Goal: Task Accomplishment & Management: Manage account settings

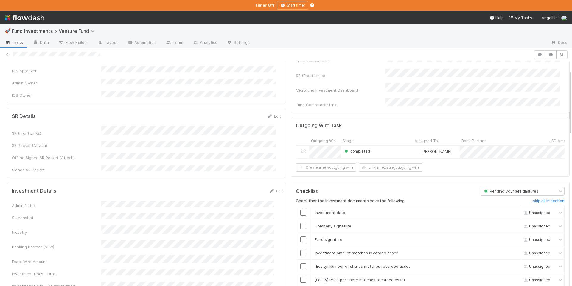
scroll to position [70, 0]
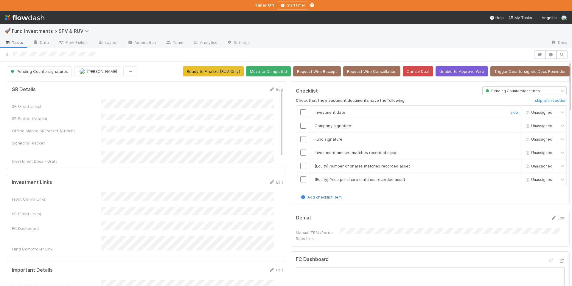
click at [301, 111] on input "checkbox" at bounding box center [304, 112] width 6 height 6
click at [301, 123] on input "checkbox" at bounding box center [304, 126] width 6 height 6
click at [301, 140] on input "checkbox" at bounding box center [304, 139] width 6 height 6
click at [301, 137] on input "checkbox" at bounding box center [304, 139] width 6 height 6
drag, startPoint x: 300, startPoint y: 153, endPoint x: 301, endPoint y: 162, distance: 8.8
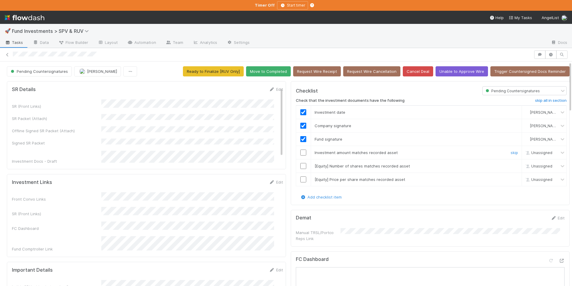
click at [301, 153] on input "checkbox" at bounding box center [304, 152] width 6 height 6
click at [302, 164] on input "checkbox" at bounding box center [304, 166] width 6 height 6
click at [301, 181] on input "checkbox" at bounding box center [304, 179] width 6 height 6
click at [270, 72] on button "Move to Completed" at bounding box center [268, 71] width 45 height 10
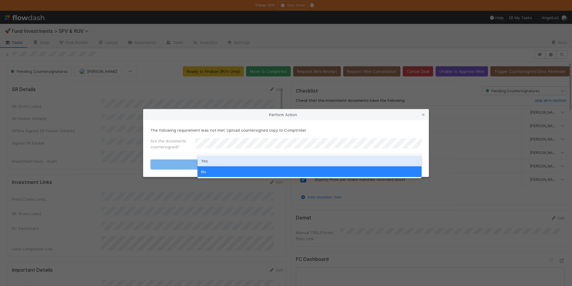
click at [226, 160] on div "Yes" at bounding box center [310, 160] width 224 height 11
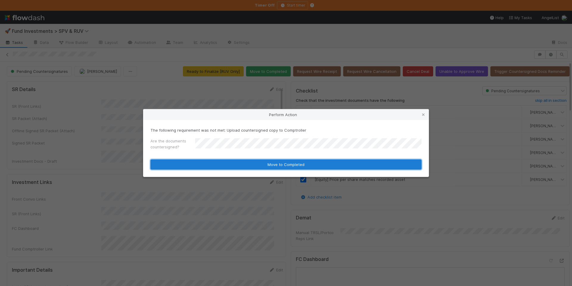
click at [247, 164] on button "Move to Completed" at bounding box center [286, 164] width 271 height 10
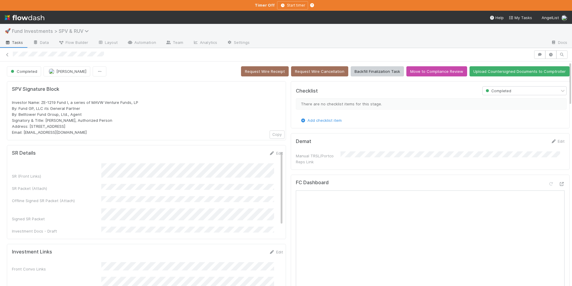
click at [86, 30] on icon at bounding box center [88, 31] width 6 height 5
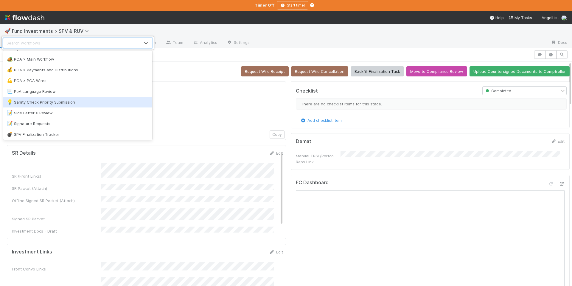
scroll to position [772, 0]
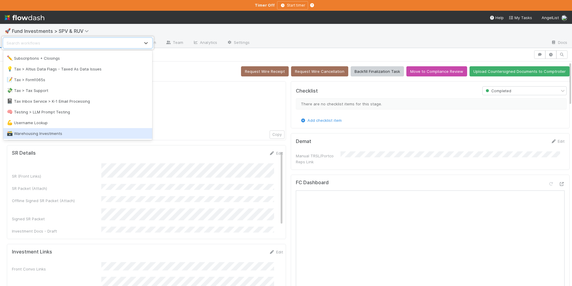
click at [76, 129] on div "🗃️ Warehousing Investments" at bounding box center [77, 133] width 149 height 11
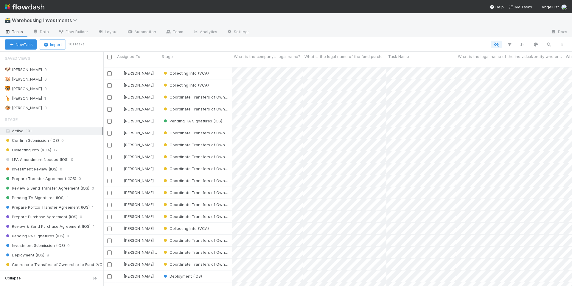
scroll to position [1, 0]
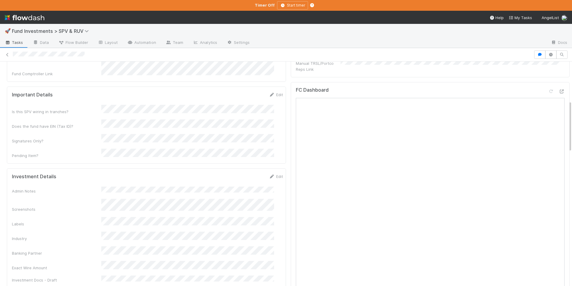
scroll to position [339, 0]
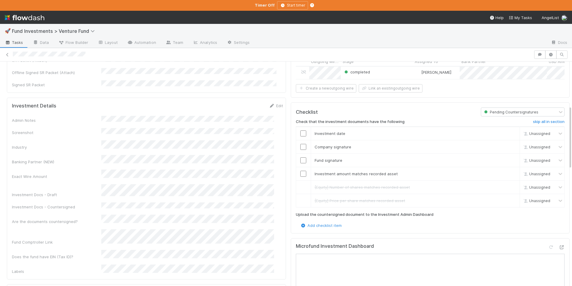
scroll to position [155, 0]
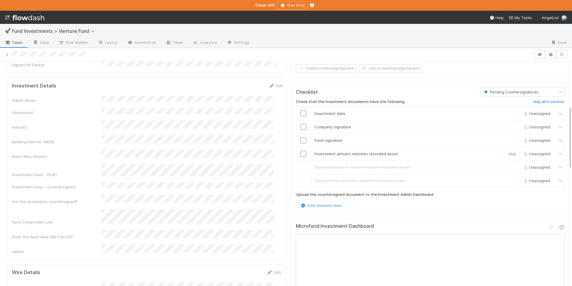
click at [301, 154] on input "checkbox" at bounding box center [304, 154] width 6 height 6
click at [301, 137] on input "checkbox" at bounding box center [304, 140] width 6 height 6
click at [301, 125] on input "checkbox" at bounding box center [304, 127] width 6 height 6
click at [301, 114] on input "checkbox" at bounding box center [304, 113] width 6 height 6
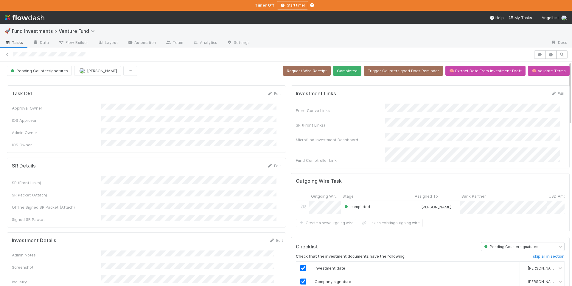
scroll to position [0, 0]
click at [339, 72] on button "Completed" at bounding box center [347, 71] width 28 height 10
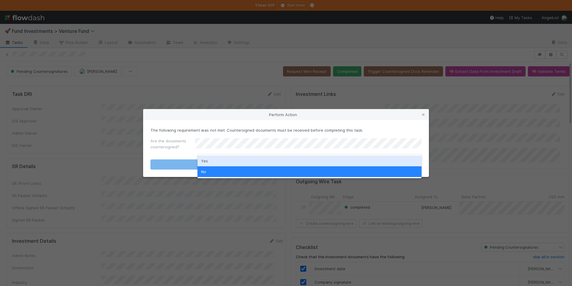
click at [225, 162] on div "Yes" at bounding box center [310, 160] width 224 height 11
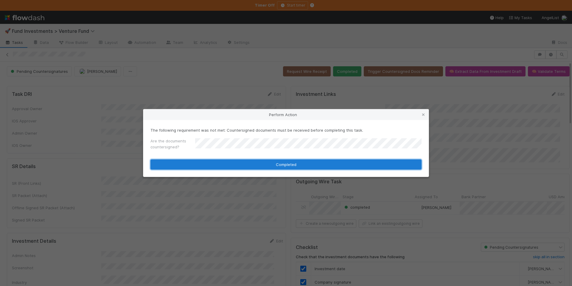
click at [235, 162] on button "Completed" at bounding box center [286, 164] width 271 height 10
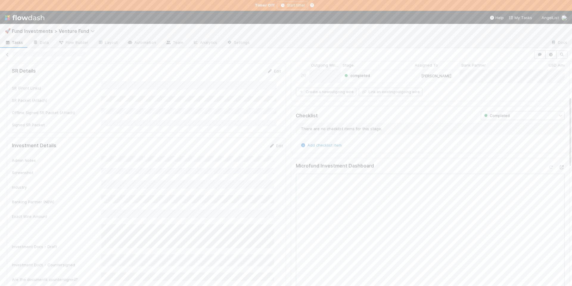
scroll to position [78, 0]
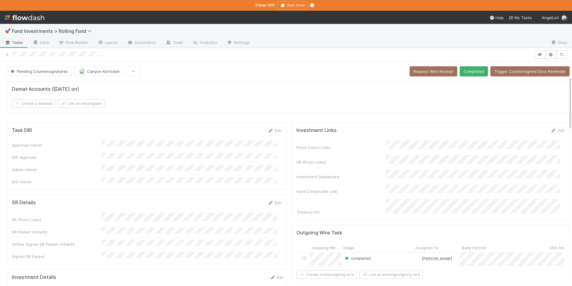
scroll to position [97, 0]
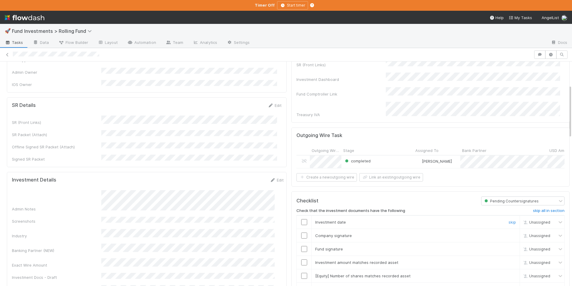
click at [301, 219] on input "checkbox" at bounding box center [304, 222] width 6 height 6
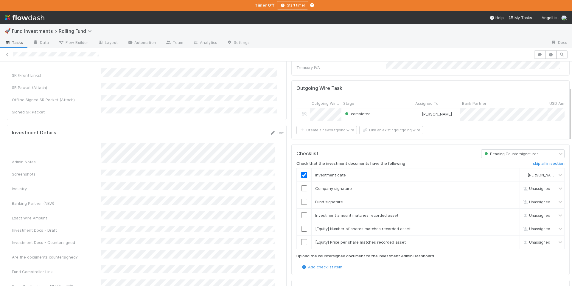
scroll to position [146, 0]
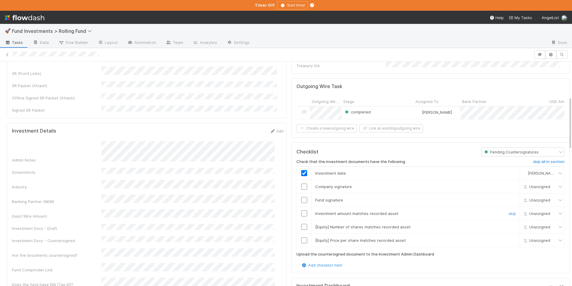
click at [303, 211] on input "checkbox" at bounding box center [304, 213] width 6 height 6
click at [301, 224] on input "checkbox" at bounding box center [304, 227] width 6 height 6
click at [301, 237] on input "checkbox" at bounding box center [304, 240] width 6 height 6
click at [302, 197] on input "checkbox" at bounding box center [304, 200] width 6 height 6
click at [301, 183] on input "checkbox" at bounding box center [304, 186] width 6 height 6
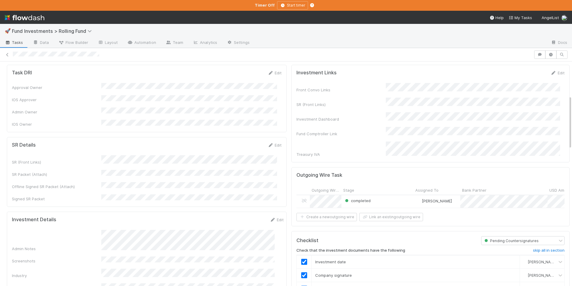
scroll to position [0, 0]
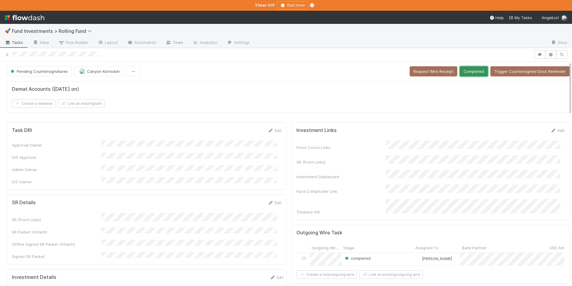
click at [465, 73] on button "Completed" at bounding box center [474, 71] width 28 height 10
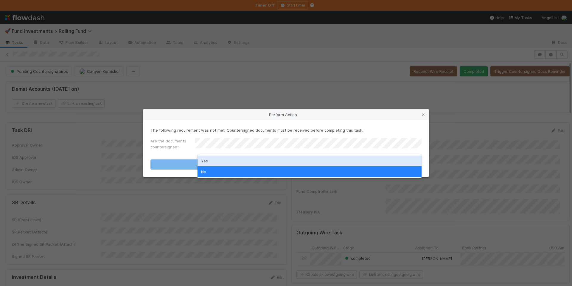
click at [269, 155] on div "Yes" at bounding box center [310, 160] width 224 height 11
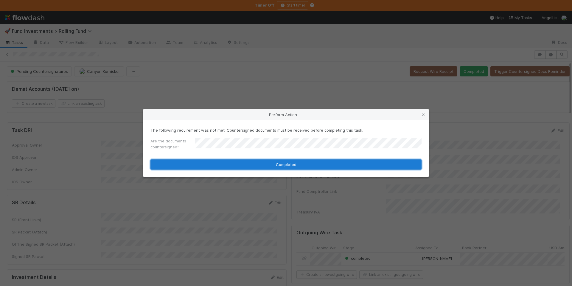
click at [280, 162] on button "Completed" at bounding box center [286, 164] width 271 height 10
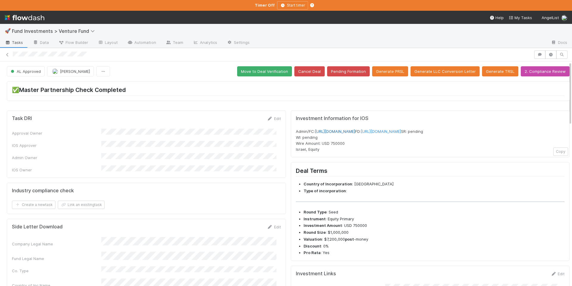
click at [355, 132] on link "[URL][DOMAIN_NAME]" at bounding box center [335, 131] width 40 height 5
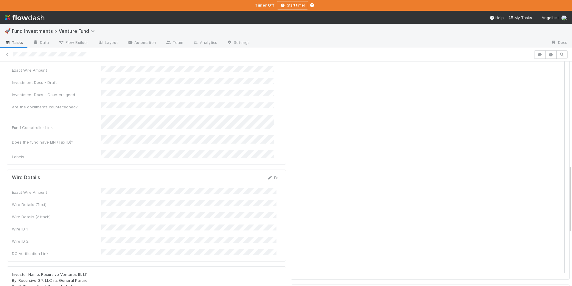
scroll to position [500, 0]
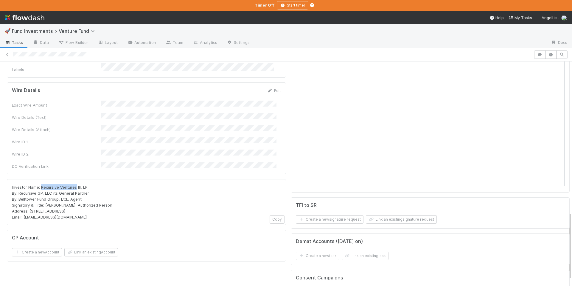
drag, startPoint x: 75, startPoint y: 137, endPoint x: 41, endPoint y: 139, distance: 34.0
click at [41, 185] on span "Investor Name: Recursive Ventures III, LP By: Recursive GP, LLC its General Par…" at bounding box center [62, 202] width 100 height 35
copy span "Recursive Ventures"
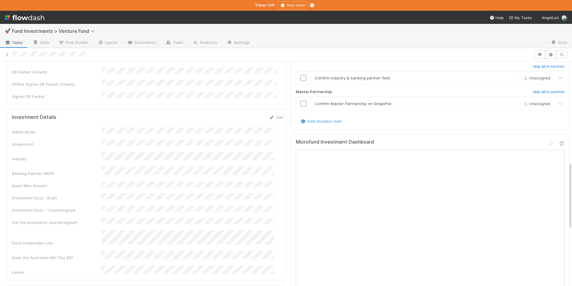
scroll to position [293, 0]
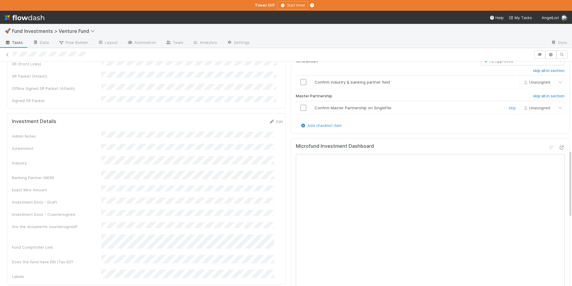
click at [301, 111] on input "checkbox" at bounding box center [304, 108] width 6 height 6
click at [301, 85] on input "checkbox" at bounding box center [304, 82] width 6 height 6
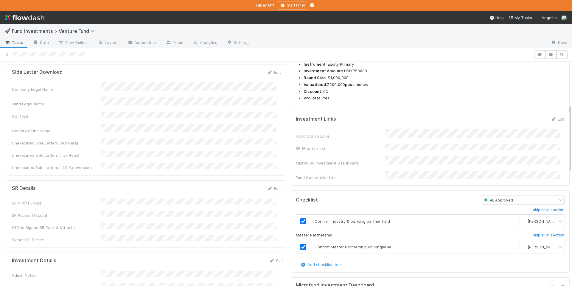
scroll to position [0, 0]
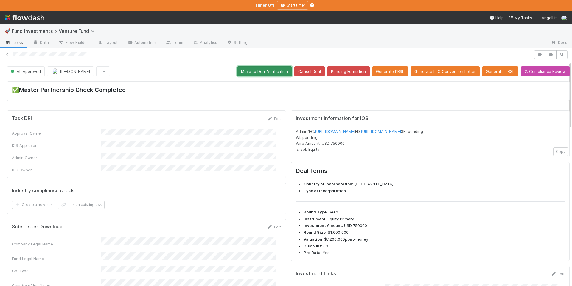
click at [251, 72] on button "Move to Deal Verification" at bounding box center [264, 71] width 55 height 10
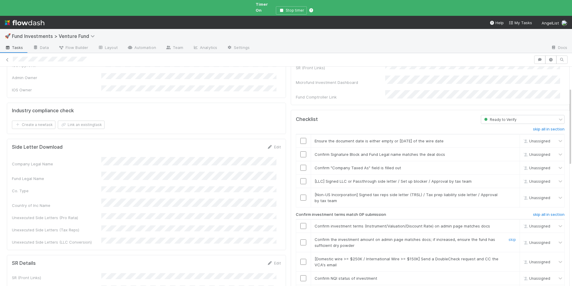
scroll to position [66, 0]
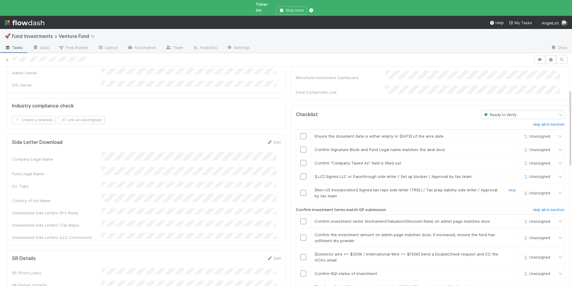
drag, startPoint x: 298, startPoint y: 179, endPoint x: 315, endPoint y: 179, distance: 16.7
click at [301, 190] on input "checkbox" at bounding box center [304, 193] width 6 height 6
click at [509, 174] on link "skip" at bounding box center [512, 176] width 7 height 5
click at [301, 160] on input "checkbox" at bounding box center [304, 163] width 6 height 6
click at [509, 147] on link "skip" at bounding box center [512, 149] width 7 height 5
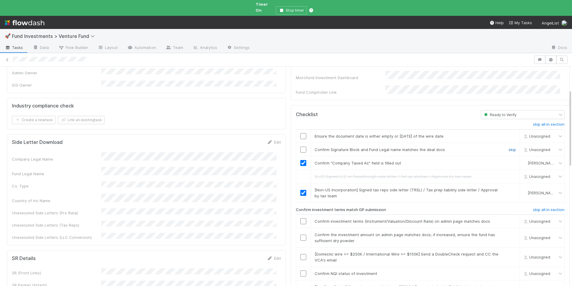
click at [509, 147] on link "skip" at bounding box center [512, 149] width 7 height 5
click at [301, 133] on input "checkbox" at bounding box center [304, 136] width 6 height 6
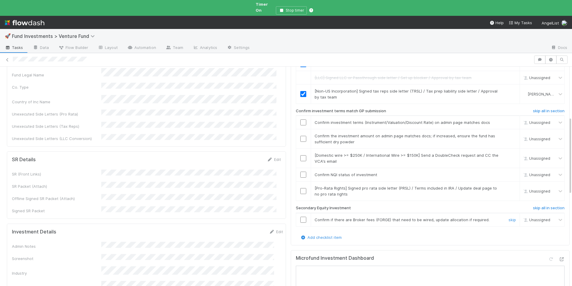
scroll to position [174, 0]
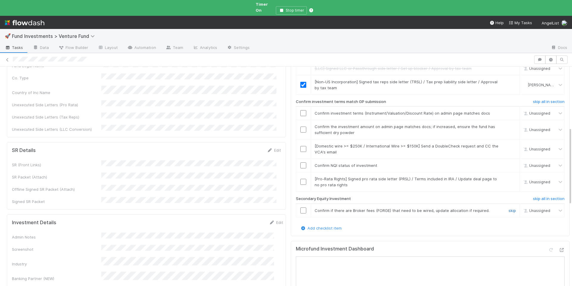
click at [509, 208] on link "skip" at bounding box center [512, 210] width 7 height 5
click at [301, 110] on input "checkbox" at bounding box center [304, 113] width 6 height 6
click at [301, 162] on input "checkbox" at bounding box center [304, 165] width 6 height 6
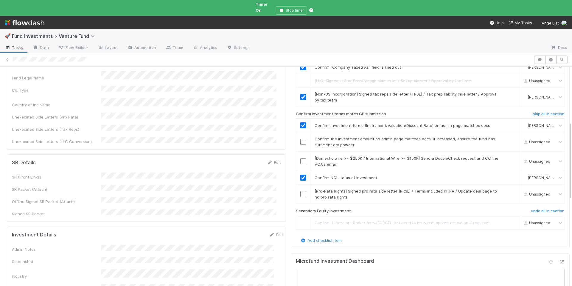
scroll to position [165, 0]
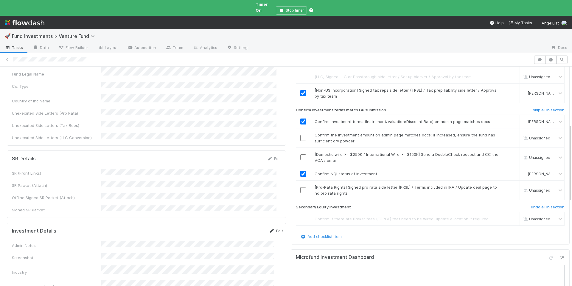
click at [269, 229] on icon at bounding box center [272, 231] width 6 height 4
click at [244, 227] on button "Save" at bounding box center [251, 232] width 17 height 10
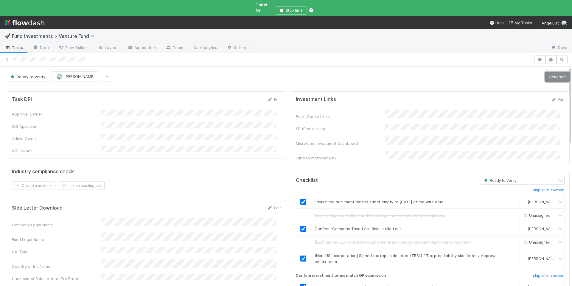
click at [555, 74] on link "Actions" at bounding box center [558, 77] width 24 height 10
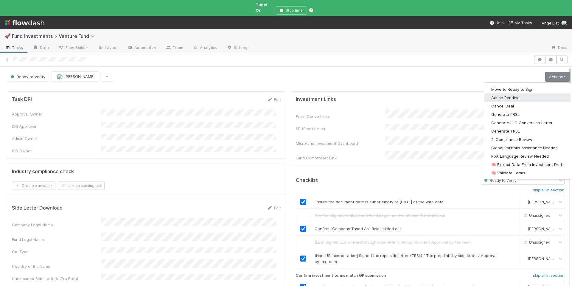
click at [523, 93] on button "Action Pending" at bounding box center [527, 97] width 87 height 8
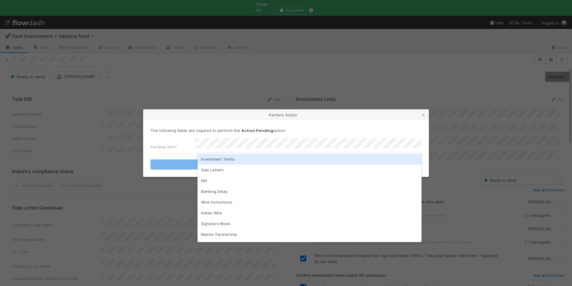
click at [303, 158] on div "Investment Terms" at bounding box center [310, 159] width 224 height 11
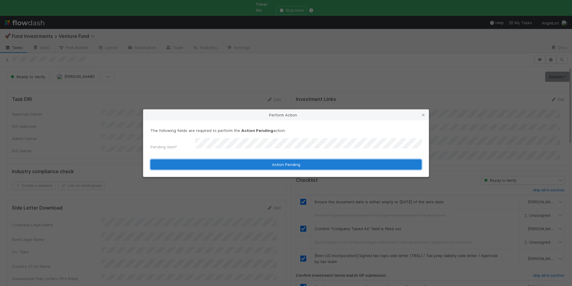
drag, startPoint x: 305, startPoint y: 160, endPoint x: 321, endPoint y: 159, distance: 15.5
click at [305, 160] on button "Action Pending" at bounding box center [286, 164] width 271 height 10
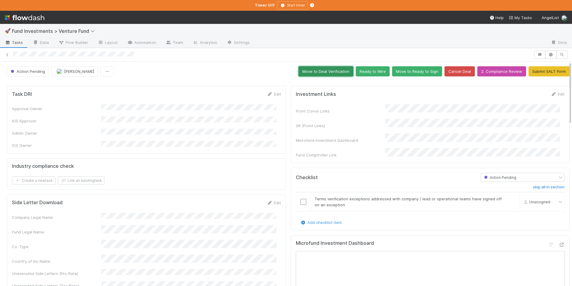
click at [326, 70] on button "Move to Deal Verification" at bounding box center [326, 71] width 55 height 10
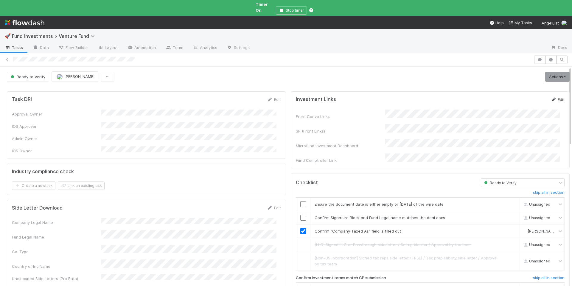
click at [551, 97] on link "Edit" at bounding box center [558, 99] width 14 height 5
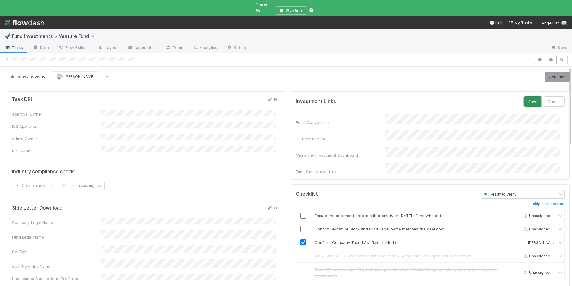
click at [526, 96] on button "Save" at bounding box center [533, 101] width 17 height 10
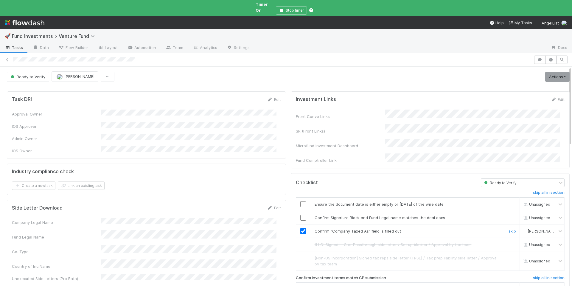
click at [304, 224] on td at bounding box center [303, 230] width 15 height 13
click at [301, 214] on input "checkbox" at bounding box center [304, 217] width 6 height 6
drag, startPoint x: 300, startPoint y: 193, endPoint x: 305, endPoint y: 194, distance: 5.1
click at [301, 201] on input "checkbox" at bounding box center [304, 204] width 6 height 6
click at [547, 73] on link "Actions" at bounding box center [558, 77] width 24 height 10
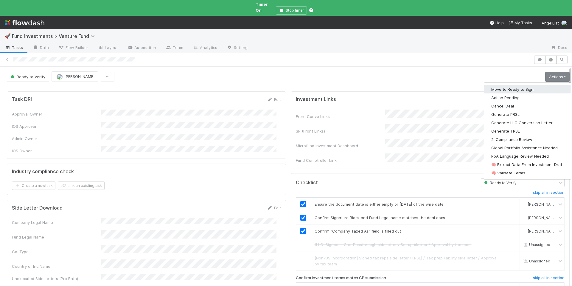
click at [525, 85] on button "Move to Ready to Sign" at bounding box center [527, 89] width 87 height 8
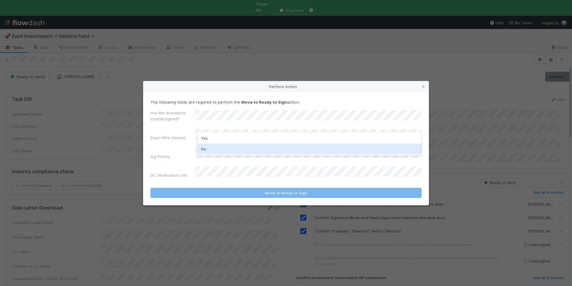
drag, startPoint x: 237, startPoint y: 149, endPoint x: 233, endPoint y: 145, distance: 5.5
click at [237, 149] on div "No" at bounding box center [310, 148] width 224 height 11
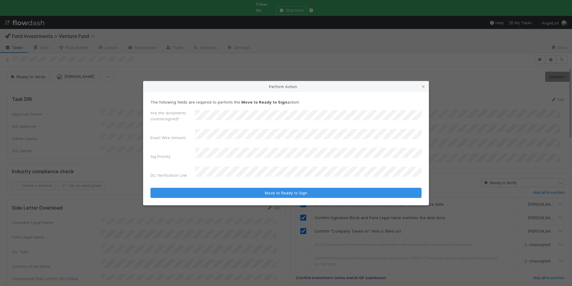
click at [161, 139] on label"] "Exact Wire Amount" at bounding box center [168, 137] width 35 height 6
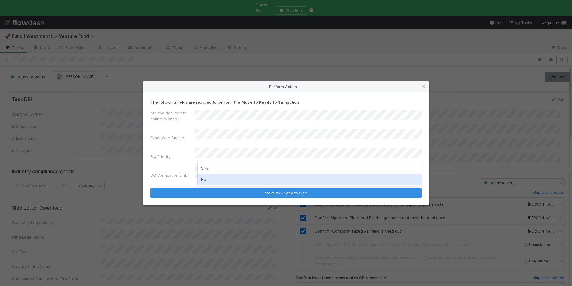
click at [213, 176] on div "No" at bounding box center [310, 179] width 224 height 11
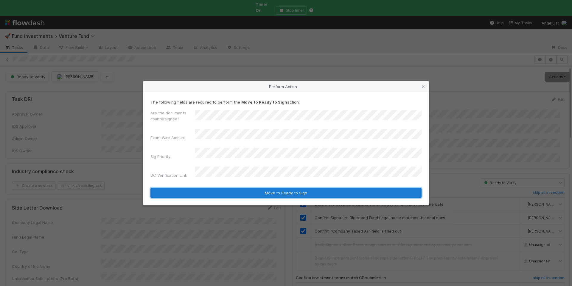
click at [233, 188] on button "Move to Ready to Sign" at bounding box center [286, 193] width 271 height 10
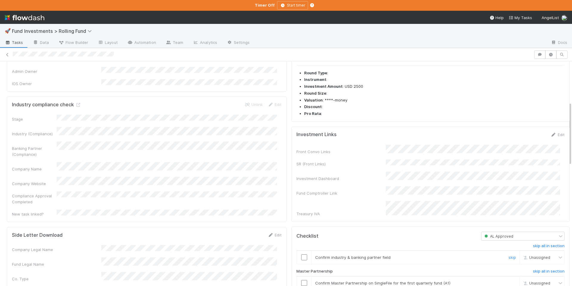
scroll to position [150, 0]
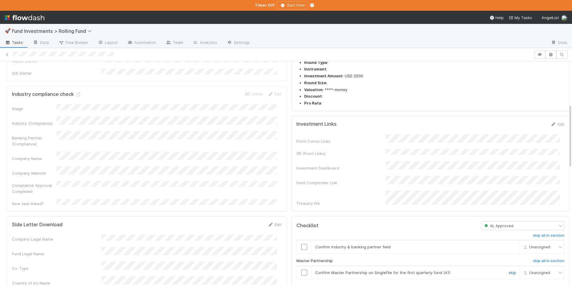
click at [509, 270] on link "skip" at bounding box center [512, 272] width 7 height 5
click at [301, 244] on input "checkbox" at bounding box center [304, 247] width 6 height 6
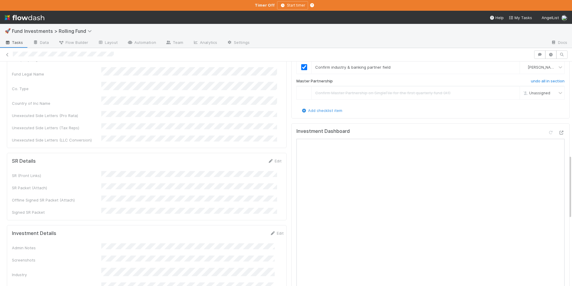
scroll to position [337, 0]
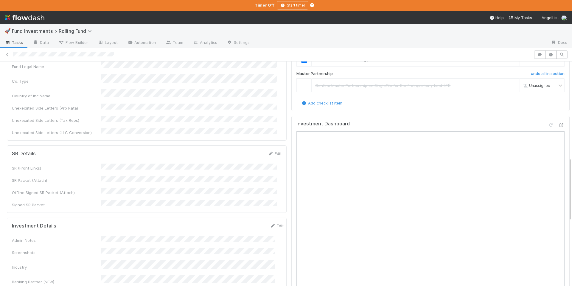
click at [270, 223] on link "Edit" at bounding box center [277, 225] width 14 height 5
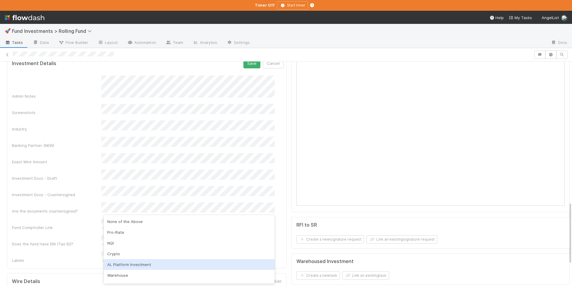
click at [150, 260] on div "AL Platform Investment" at bounding box center [189, 264] width 171 height 11
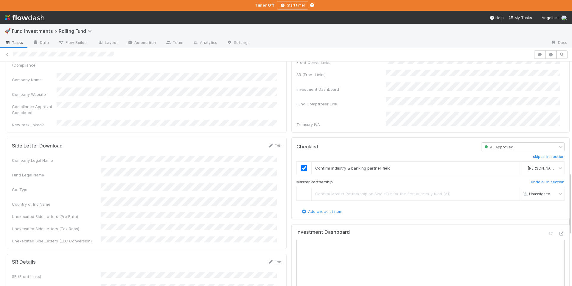
scroll to position [398, 0]
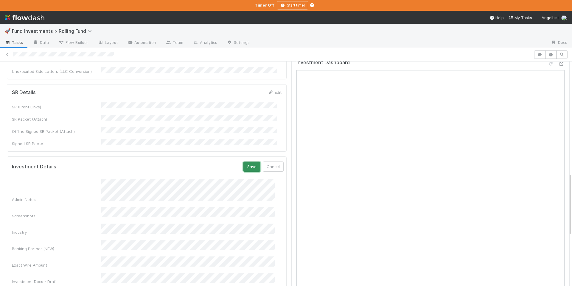
click at [245, 161] on button "Save" at bounding box center [252, 166] width 17 height 10
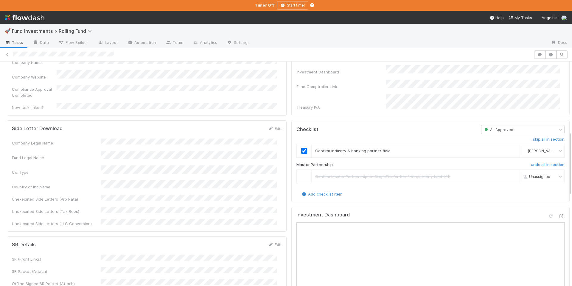
scroll to position [0, 0]
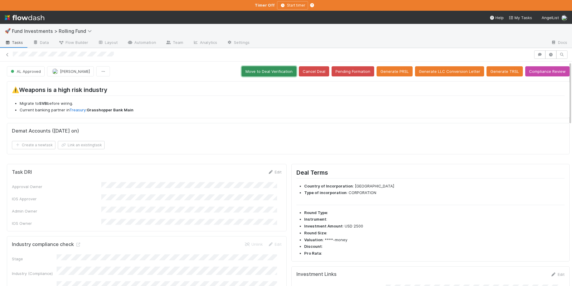
click at [267, 68] on button "Move to Deal Verification" at bounding box center [269, 71] width 55 height 10
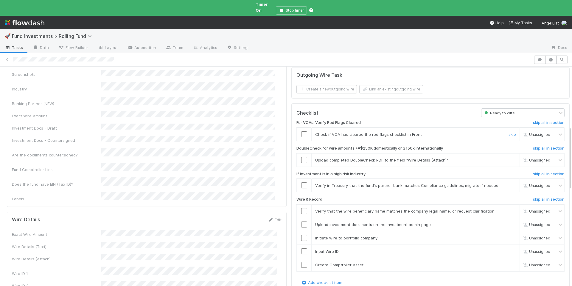
scroll to position [214, 0]
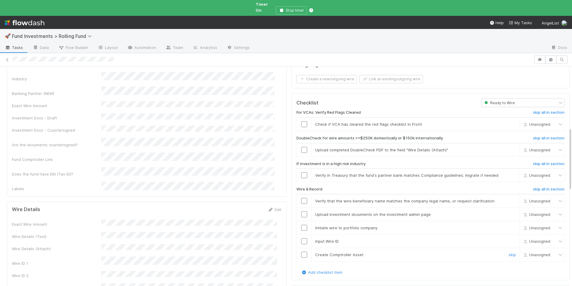
click at [302, 251] on input "checkbox" at bounding box center [304, 254] width 6 height 6
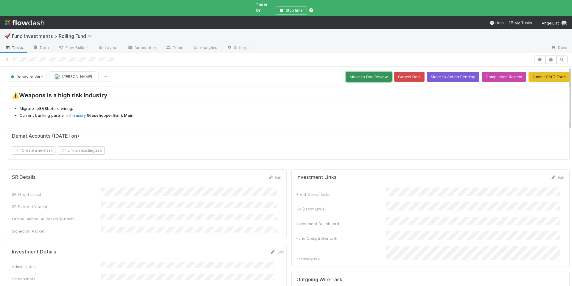
click at [361, 73] on button "Move to Doc Review" at bounding box center [369, 77] width 46 height 10
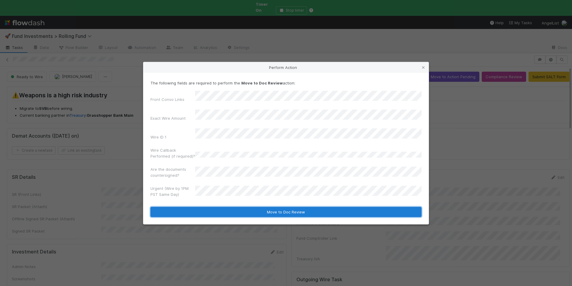
click at [257, 207] on button "Move to Doc Review" at bounding box center [286, 212] width 271 height 10
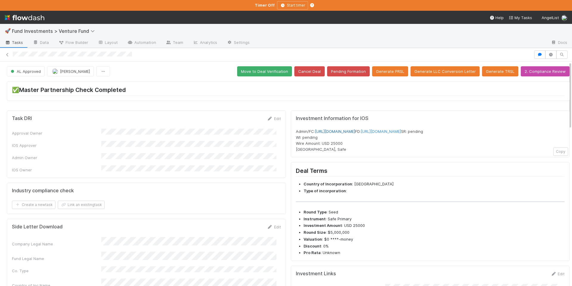
click at [355, 129] on link "[URL][DOMAIN_NAME]" at bounding box center [335, 131] width 40 height 5
click at [355, 131] on link "[URL][DOMAIN_NAME]" at bounding box center [335, 131] width 40 height 5
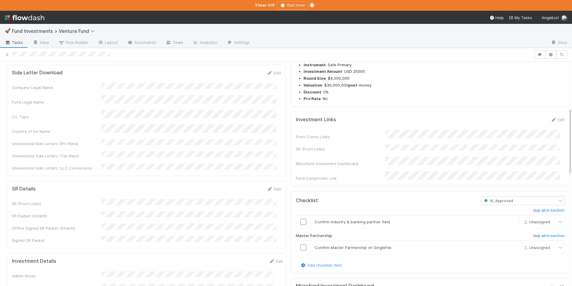
scroll to position [228, 0]
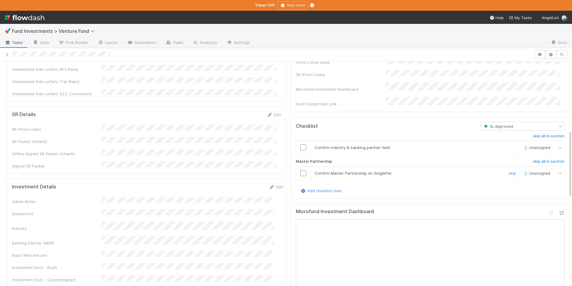
click at [301, 176] on input "checkbox" at bounding box center [304, 173] width 6 height 6
click at [301, 150] on input "checkbox" at bounding box center [304, 147] width 6 height 6
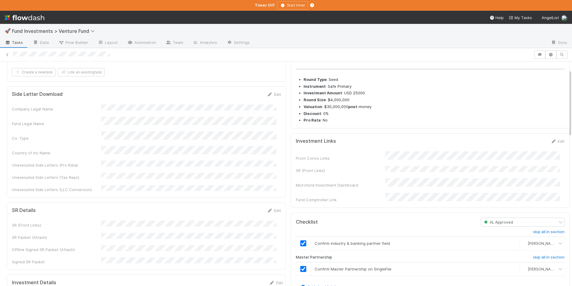
scroll to position [203, 0]
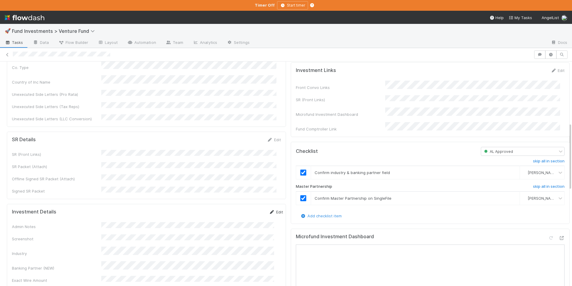
click at [269, 210] on icon at bounding box center [272, 212] width 6 height 4
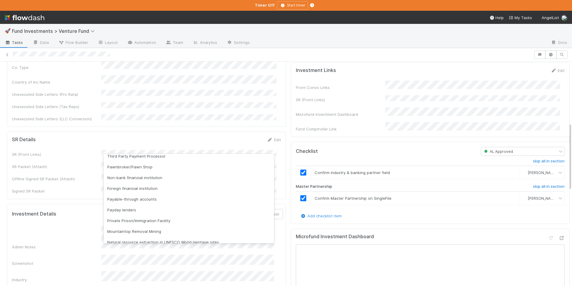
scroll to position [62, 0]
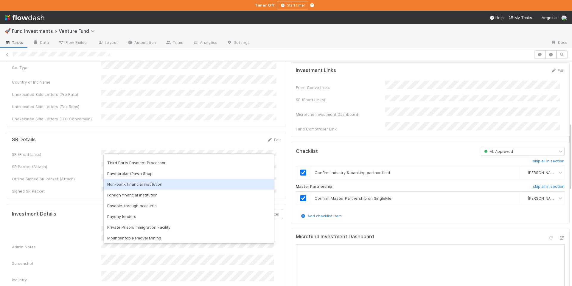
click at [169, 188] on div "Non-bank financial institution" at bounding box center [189, 184] width 171 height 11
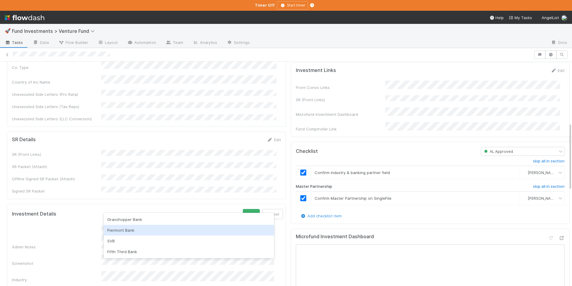
click at [130, 234] on div "Piermont Bank" at bounding box center [189, 230] width 171 height 11
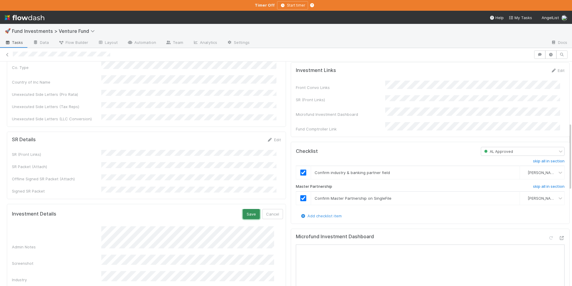
click at [244, 209] on button "Save" at bounding box center [251, 214] width 17 height 10
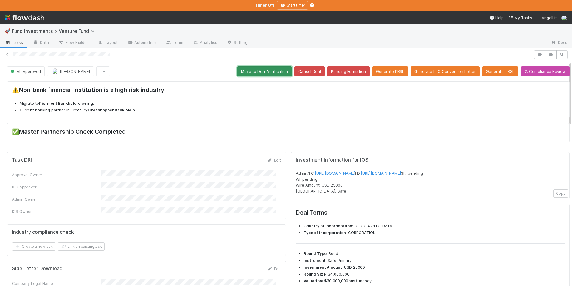
click at [267, 74] on button "Move to Deal Verification" at bounding box center [264, 71] width 55 height 10
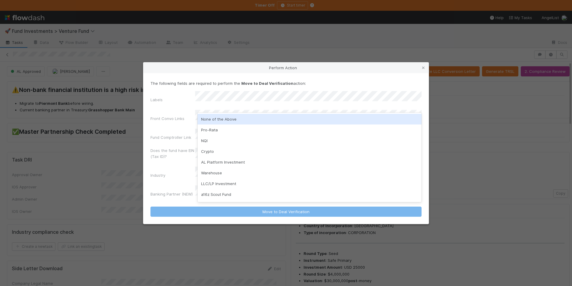
click at [237, 116] on div "None of the Above" at bounding box center [310, 119] width 224 height 11
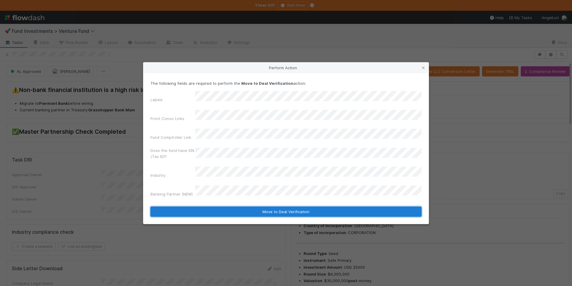
click at [294, 206] on button "Move to Deal Verification" at bounding box center [286, 211] width 271 height 10
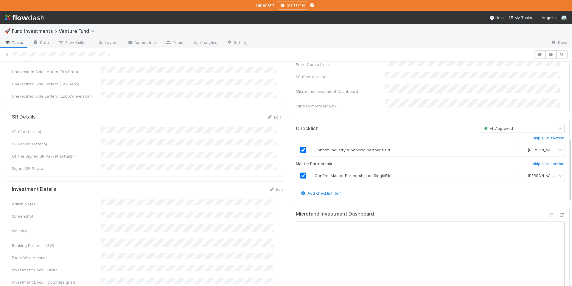
scroll to position [243, 0]
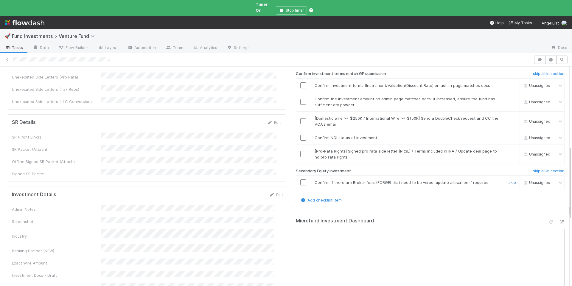
click at [509, 180] on link "skip" at bounding box center [512, 182] width 7 height 5
click at [509, 148] on link "skip" at bounding box center [512, 150] width 7 height 5
click at [301, 134] on input "checkbox" at bounding box center [304, 137] width 6 height 6
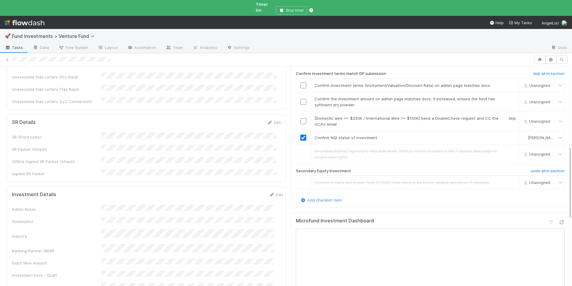
click at [509, 116] on link "skip" at bounding box center [512, 118] width 7 height 5
click at [301, 99] on input "checkbox" at bounding box center [304, 102] width 6 height 6
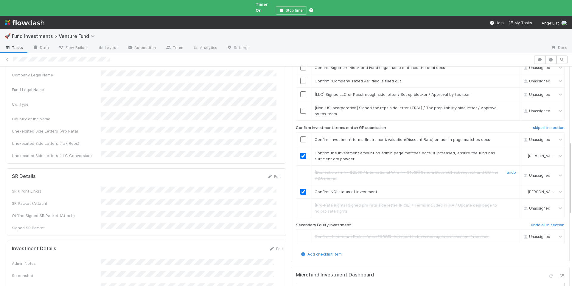
scroll to position [186, 0]
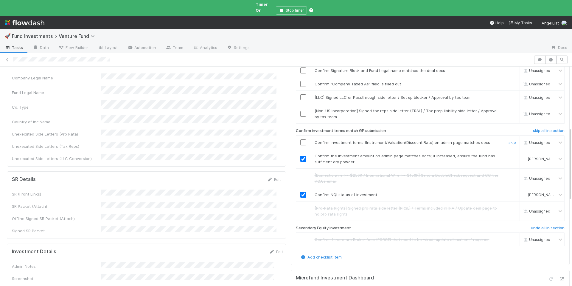
click at [301, 139] on input "checkbox" at bounding box center [304, 142] width 6 height 6
click at [509, 108] on link "skip" at bounding box center [512, 110] width 7 height 5
click at [509, 95] on link "skip" at bounding box center [512, 97] width 7 height 5
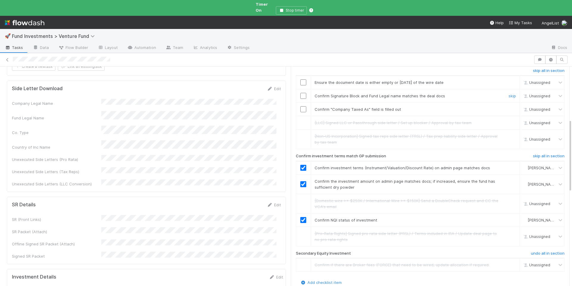
scroll to position [159, 0]
click at [301, 94] on input "checkbox" at bounding box center [304, 97] width 6 height 6
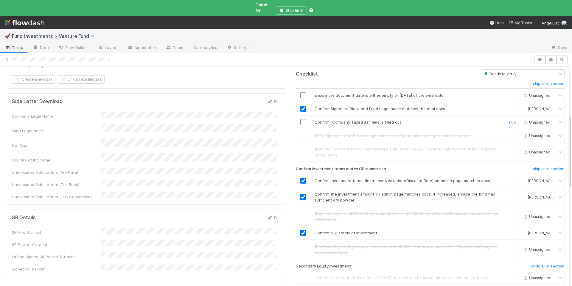
click at [301, 119] on input "checkbox" at bounding box center [304, 122] width 6 height 6
click at [301, 92] on input "checkbox" at bounding box center [304, 95] width 6 height 6
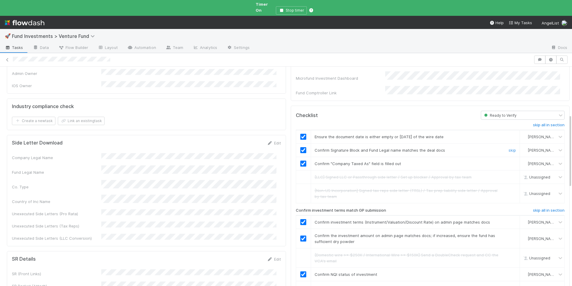
scroll to position [0, 0]
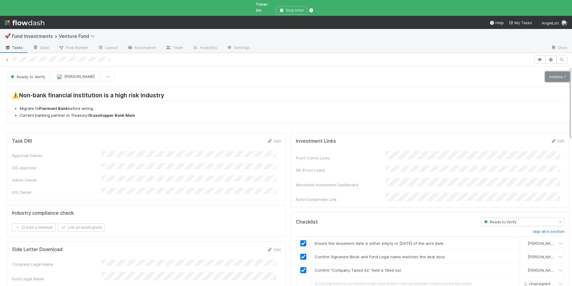
click at [547, 72] on link "Actions" at bounding box center [558, 77] width 24 height 10
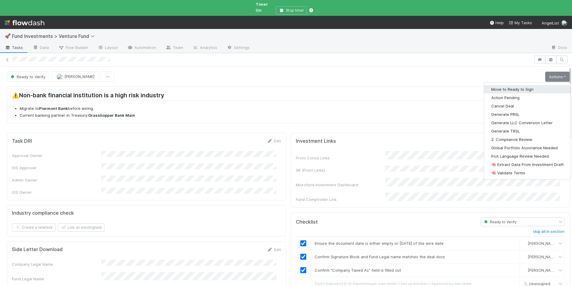
click at [522, 85] on button "Move to Ready to Sign" at bounding box center [527, 89] width 87 height 8
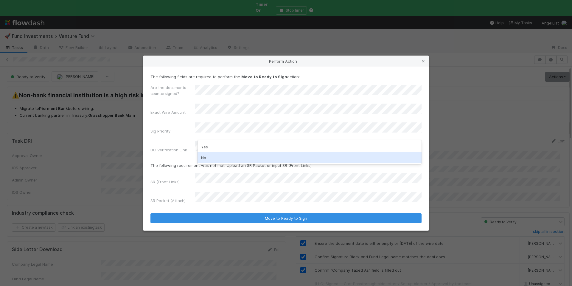
click at [224, 155] on div "No" at bounding box center [310, 157] width 224 height 11
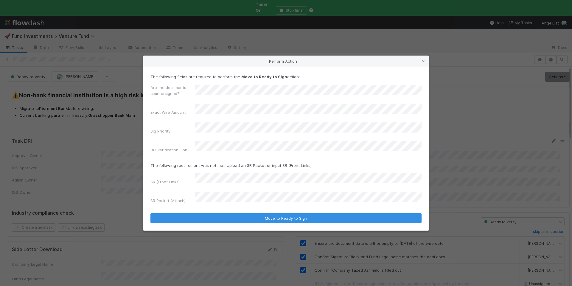
click at [222, 109] on div "Are the documents countersigned? Exact Wire Amount Sig Priority DC Verification…" at bounding box center [286, 119] width 271 height 71
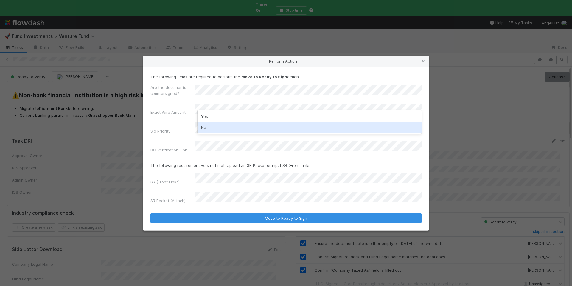
click at [220, 127] on div "No" at bounding box center [310, 127] width 224 height 11
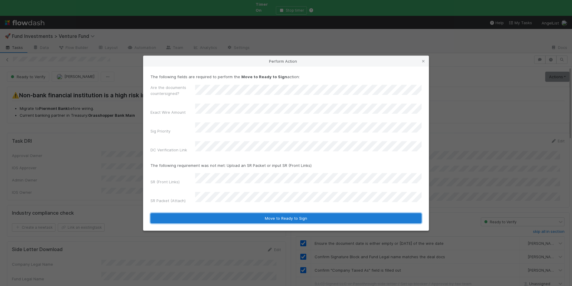
click at [283, 213] on button "Move to Ready to Sign" at bounding box center [286, 218] width 271 height 10
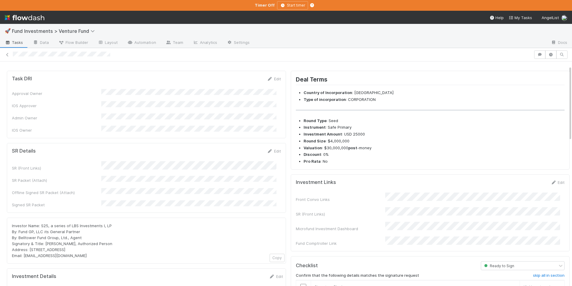
scroll to position [118, 0]
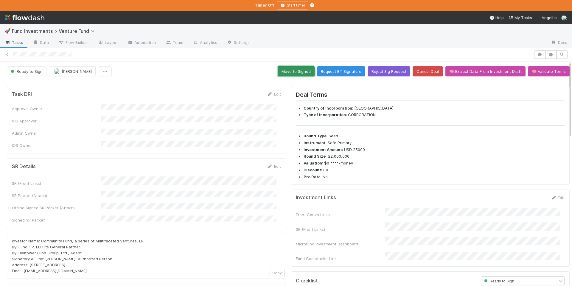
click at [302, 68] on button "Move to Signed" at bounding box center [296, 71] width 37 height 10
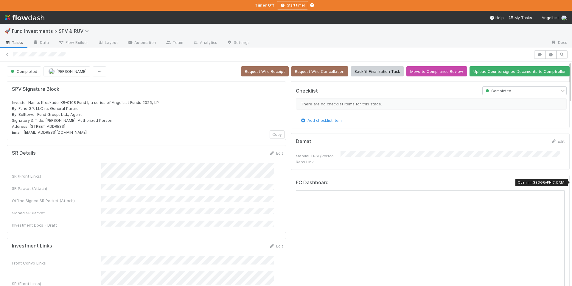
click at [559, 182] on icon at bounding box center [562, 184] width 6 height 4
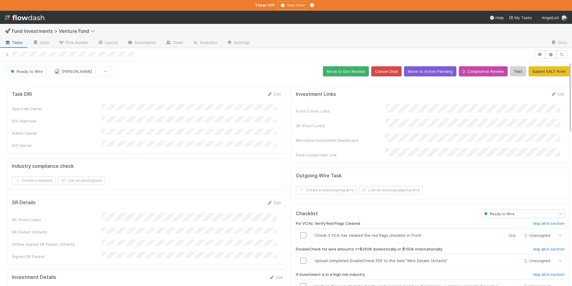
click at [301, 232] on input "checkbox" at bounding box center [304, 235] width 6 height 6
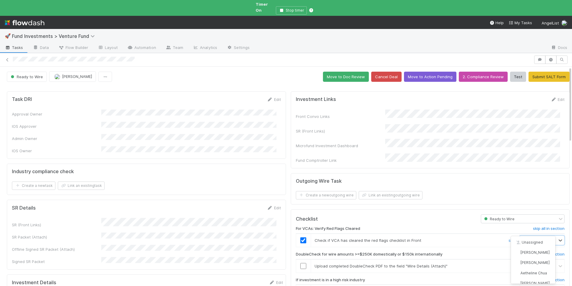
click at [532, 238] on span "[PERSON_NAME]" at bounding box center [542, 240] width 29 height 4
type input "[PERSON_NAME]"
click at [528, 252] on span "[PERSON_NAME]" at bounding box center [535, 252] width 29 height 4
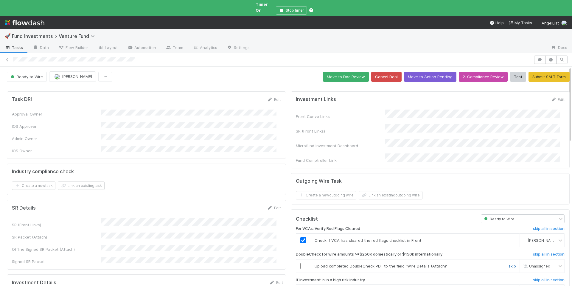
click at [509, 263] on link "skip" at bounding box center [512, 265] width 7 height 5
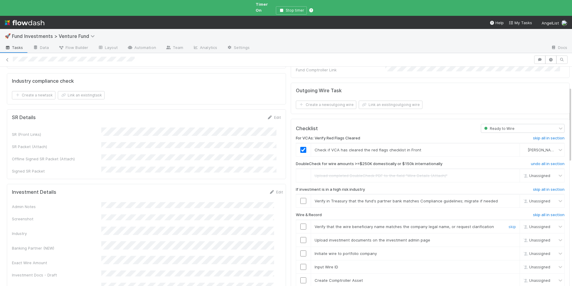
scroll to position [92, 0]
click at [301, 196] on input "checkbox" at bounding box center [304, 199] width 6 height 6
click at [301, 222] on input "checkbox" at bounding box center [304, 225] width 6 height 6
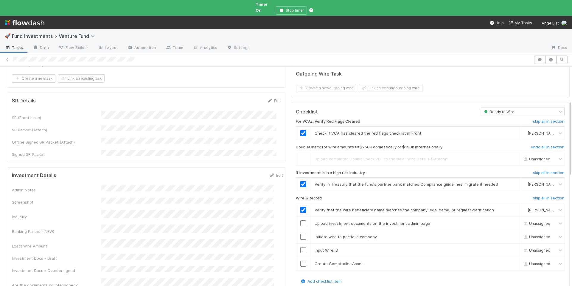
scroll to position [118, 0]
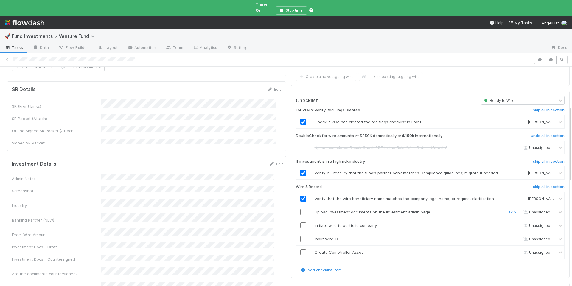
click at [301, 209] on input "checkbox" at bounding box center [304, 212] width 6 height 6
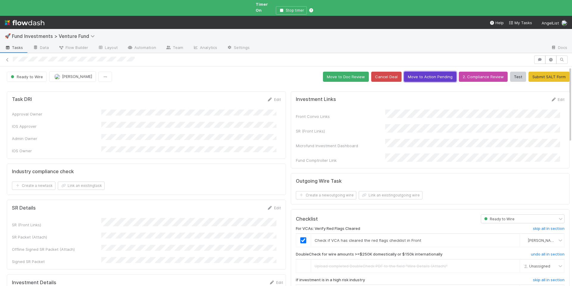
click at [425, 72] on button "Move to Action Pending" at bounding box center [430, 77] width 52 height 10
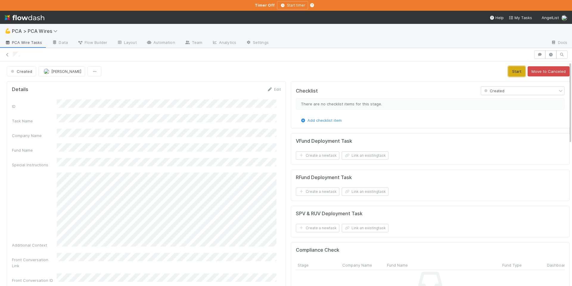
click at [509, 70] on button "Start" at bounding box center [517, 71] width 17 height 10
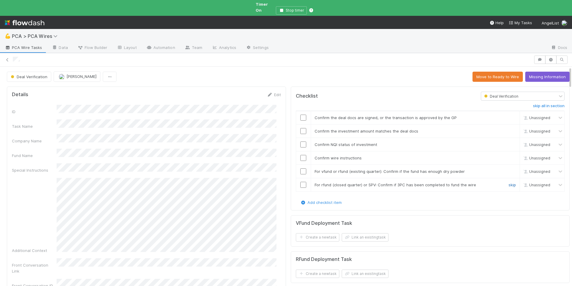
click at [509, 182] on link "skip" at bounding box center [512, 184] width 7 height 5
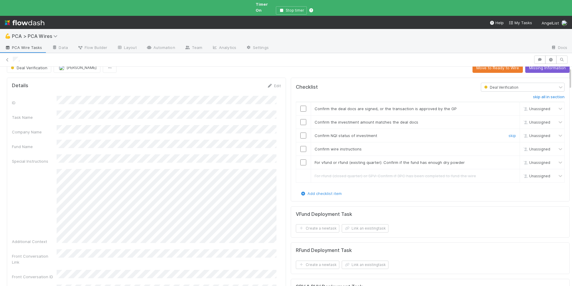
click at [301, 132] on input "checkbox" at bounding box center [304, 135] width 6 height 6
click at [301, 119] on input "checkbox" at bounding box center [304, 122] width 6 height 6
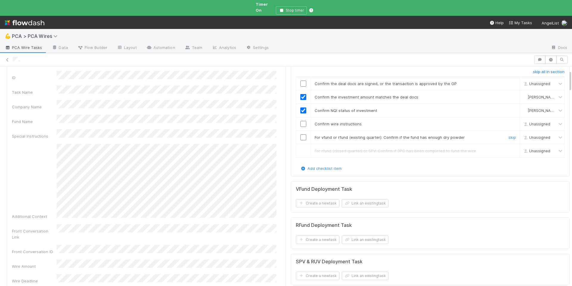
scroll to position [23, 0]
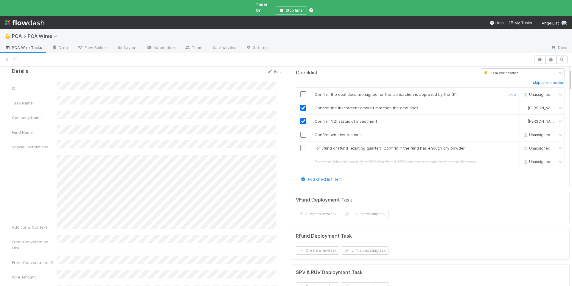
click at [301, 91] on input "checkbox" at bounding box center [304, 94] width 6 height 6
click at [301, 131] on input "checkbox" at bounding box center [304, 134] width 6 height 6
click at [301, 145] on input "checkbox" at bounding box center [304, 148] width 6 height 6
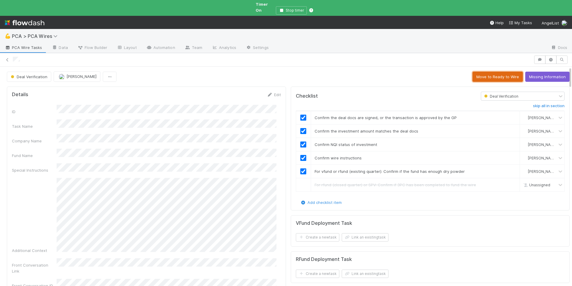
click at [499, 72] on button "Move to Ready to Wire" at bounding box center [498, 77] width 50 height 10
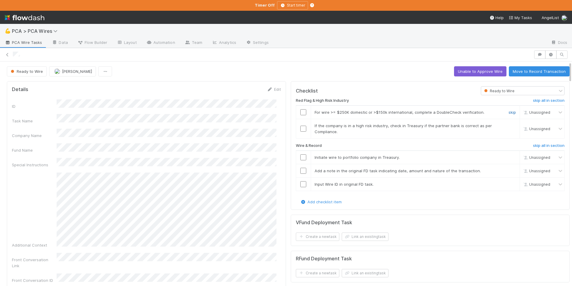
click at [509, 112] on link "skip" at bounding box center [512, 112] width 7 height 5
click at [301, 128] on input "checkbox" at bounding box center [304, 129] width 6 height 6
click at [301, 157] on input "checkbox" at bounding box center [304, 157] width 6 height 6
click at [301, 169] on input "checkbox" at bounding box center [304, 171] width 6 height 6
click at [301, 182] on input "checkbox" at bounding box center [304, 184] width 6 height 6
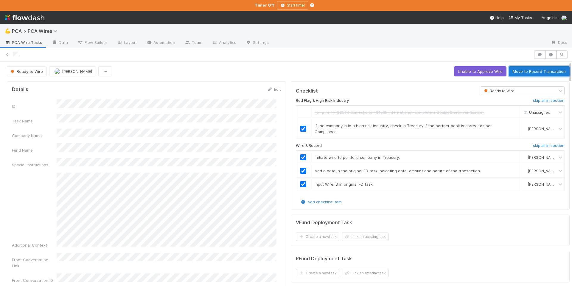
click at [527, 73] on button "Move to Record Transaction" at bounding box center [539, 71] width 61 height 10
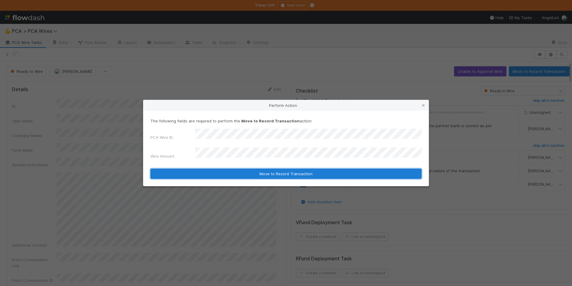
click at [315, 168] on button "Move to Record Transaction" at bounding box center [286, 173] width 271 height 10
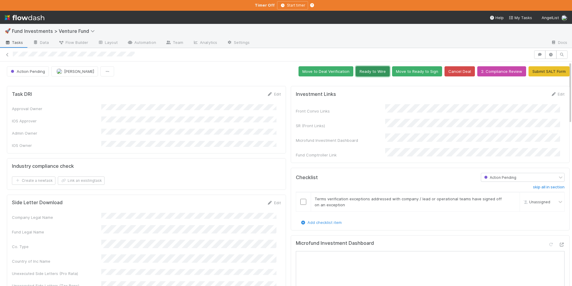
click at [366, 73] on button "Ready to Wire" at bounding box center [373, 71] width 34 height 10
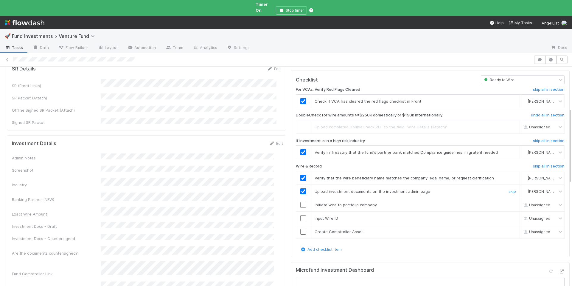
scroll to position [141, 0]
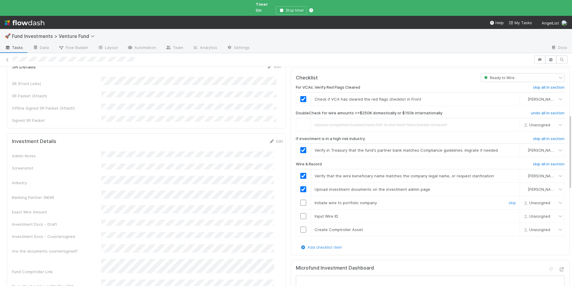
click at [301, 199] on input "checkbox" at bounding box center [304, 202] width 6 height 6
click at [301, 213] on input "checkbox" at bounding box center [304, 216] width 6 height 6
click at [301, 226] on input "checkbox" at bounding box center [304, 229] width 6 height 6
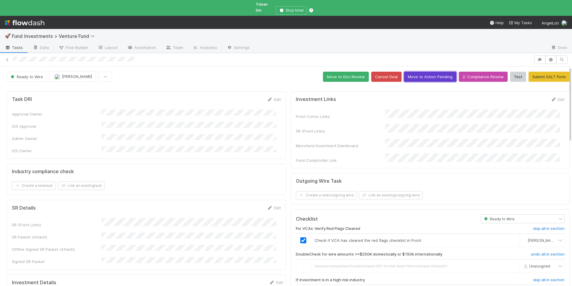
drag, startPoint x: 427, startPoint y: 72, endPoint x: 386, endPoint y: 114, distance: 59.5
click at [343, 72] on button "Move to Doc Review" at bounding box center [346, 77] width 46 height 10
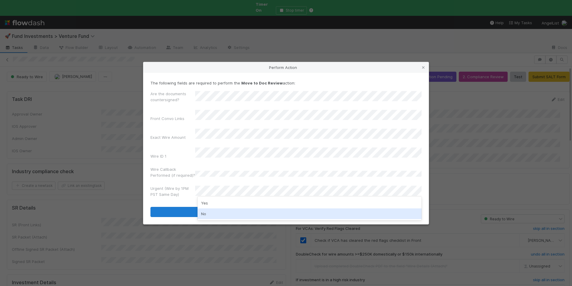
drag, startPoint x: 223, startPoint y: 212, endPoint x: 248, endPoint y: 210, distance: 25.4
click at [223, 212] on div "No" at bounding box center [310, 213] width 224 height 11
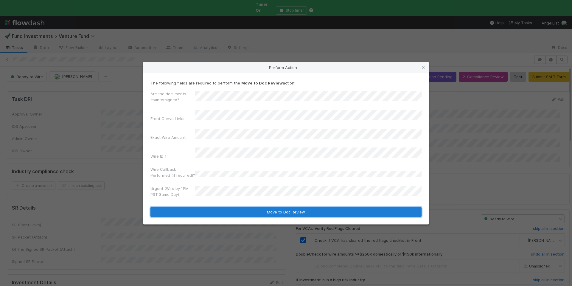
click at [251, 210] on button "Move to Doc Review" at bounding box center [286, 212] width 271 height 10
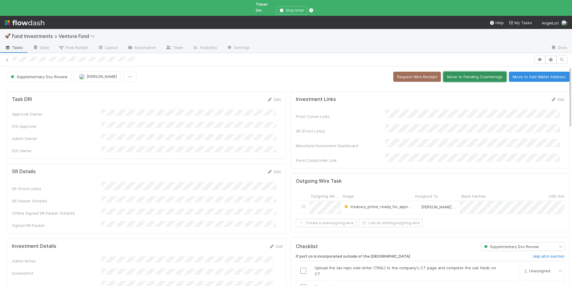
click at [471, 75] on button "Move to Pending Countersigs" at bounding box center [475, 77] width 63 height 10
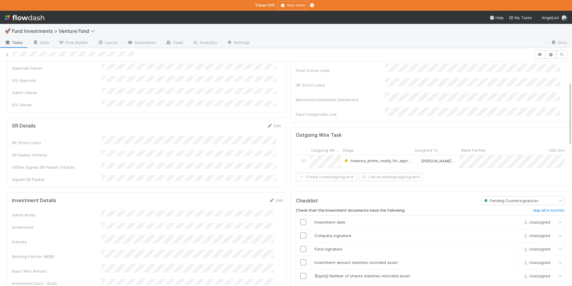
scroll to position [76, 0]
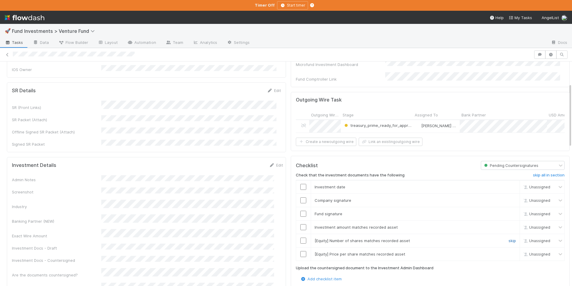
click at [509, 239] on link "skip" at bounding box center [512, 240] width 7 height 5
click at [509, 251] on link "skip" at bounding box center [512, 253] width 7 height 5
click at [509, 238] on link "skip" at bounding box center [512, 240] width 7 height 5
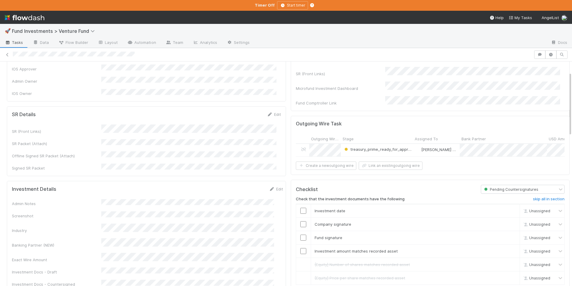
scroll to position [97, 0]
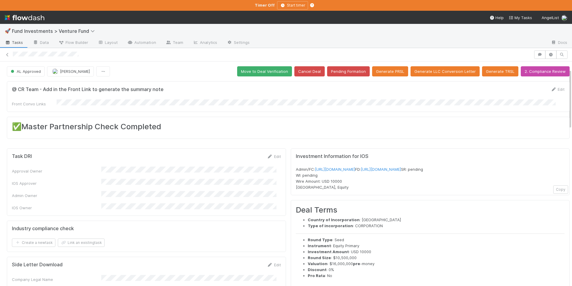
scroll to position [131, 0]
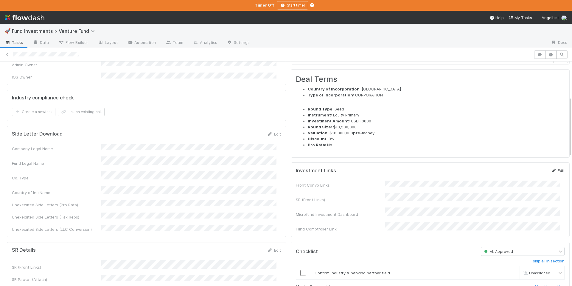
click at [555, 173] on link "Edit" at bounding box center [558, 170] width 14 height 5
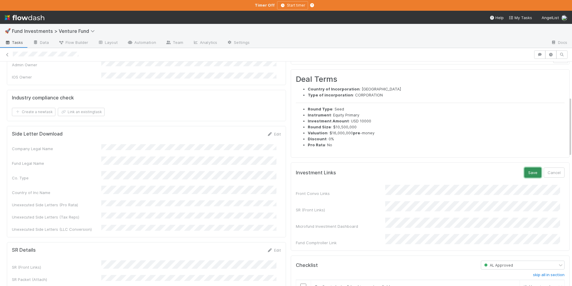
click at [528, 177] on button "Save" at bounding box center [533, 172] width 17 height 10
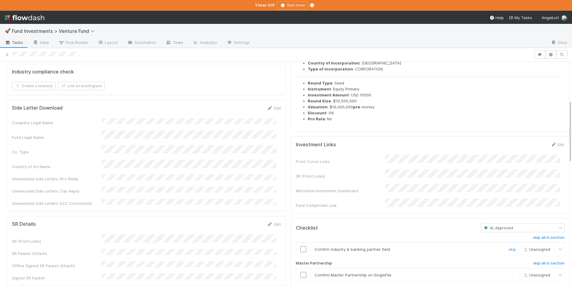
scroll to position [241, 0]
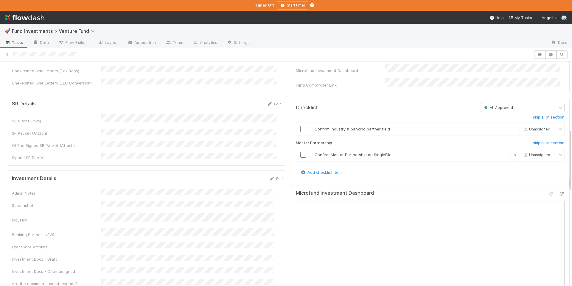
click at [301, 157] on input "checkbox" at bounding box center [304, 154] width 6 height 6
click at [559, 196] on icon at bounding box center [562, 194] width 6 height 4
click at [301, 132] on input "checkbox" at bounding box center [304, 129] width 6 height 6
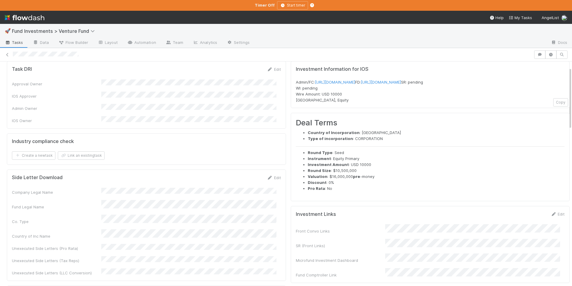
scroll to position [0, 0]
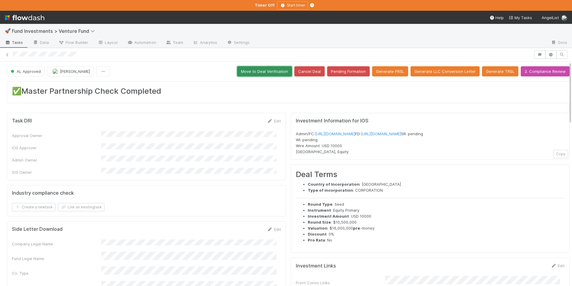
click at [277, 76] on button "Move to Deal Verification" at bounding box center [264, 71] width 55 height 10
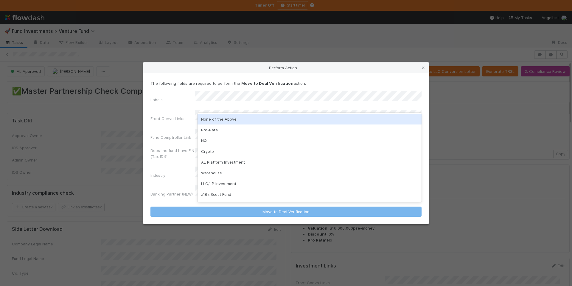
click at [257, 118] on div "None of the Above" at bounding box center [310, 119] width 224 height 11
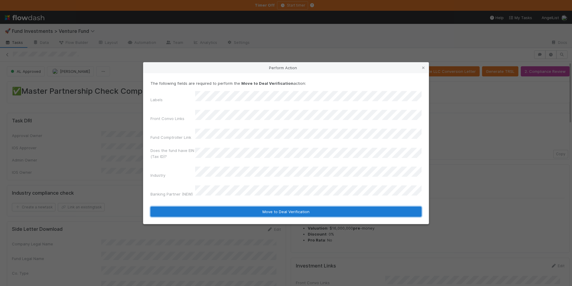
click at [278, 206] on button "Move to Deal Verification" at bounding box center [286, 211] width 271 height 10
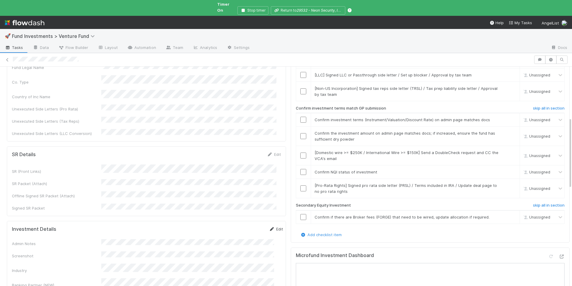
scroll to position [171, 0]
click at [269, 225] on icon at bounding box center [272, 227] width 6 height 4
click at [244, 224] on button "Save" at bounding box center [251, 229] width 17 height 10
click at [509, 213] on link "skip" at bounding box center [512, 215] width 7 height 5
click at [301, 167] on input "checkbox" at bounding box center [304, 170] width 6 height 6
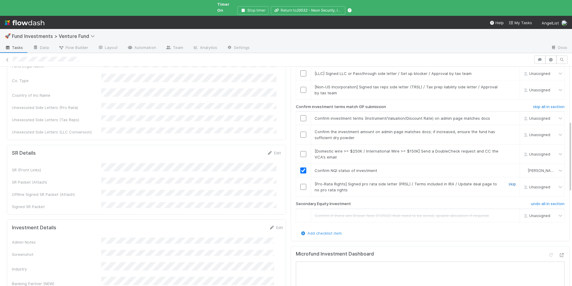
click at [509, 181] on link "skip" at bounding box center [512, 183] width 7 height 5
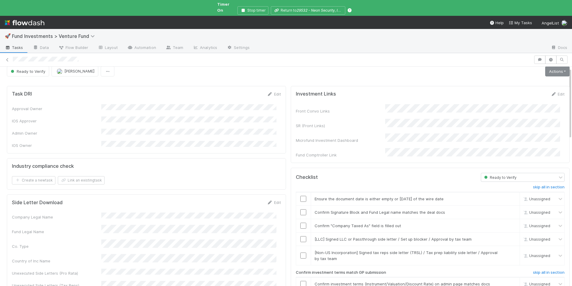
scroll to position [0, 0]
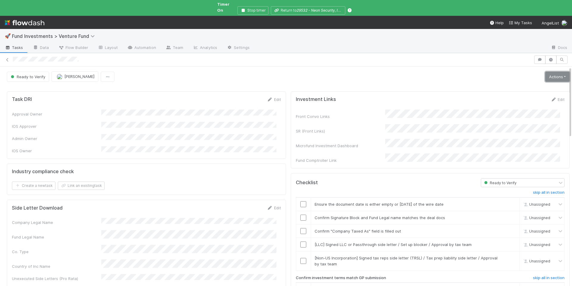
click at [546, 72] on link "Actions" at bounding box center [558, 77] width 24 height 10
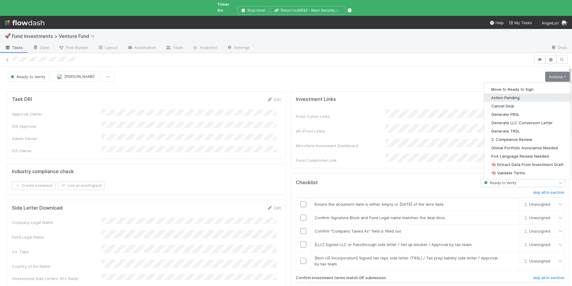
click at [521, 93] on button "Action Pending" at bounding box center [527, 97] width 87 height 8
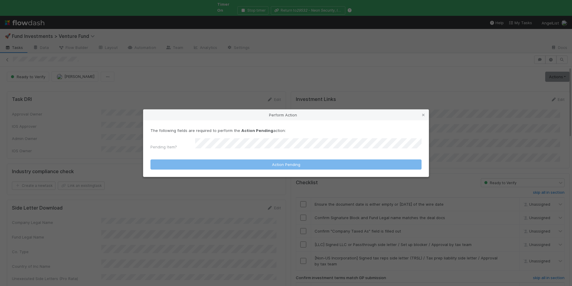
click at [258, 151] on form "The following fields are required to perform the Action Pending action: Pending…" at bounding box center [286, 148] width 271 height 42
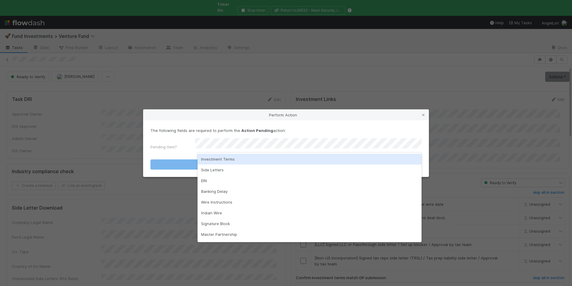
click at [256, 156] on div "Investment Terms" at bounding box center [310, 159] width 224 height 11
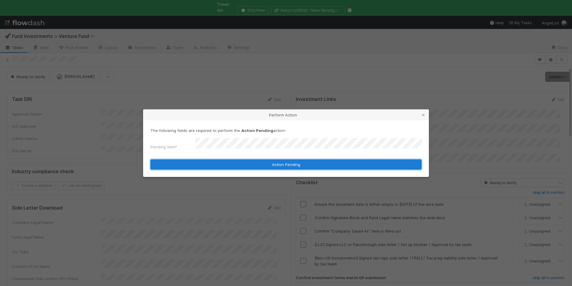
click at [258, 159] on button "Action Pending" at bounding box center [286, 164] width 271 height 10
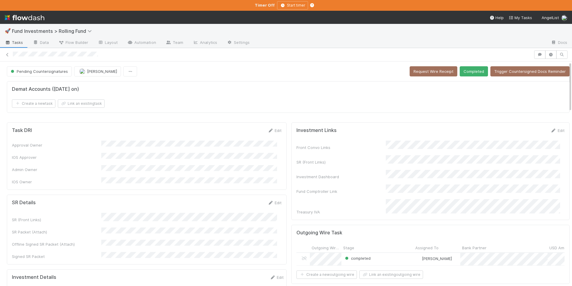
scroll to position [117, 0]
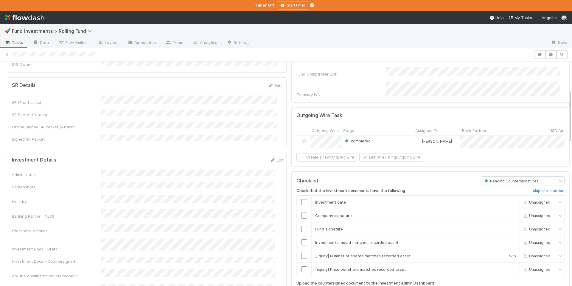
click at [509, 253] on link "skip" at bounding box center [512, 255] width 7 height 5
click at [509, 267] on link "skip" at bounding box center [512, 269] width 7 height 5
click at [301, 240] on input "checkbox" at bounding box center [304, 242] width 6 height 6
click at [301, 226] on input "checkbox" at bounding box center [304, 229] width 6 height 6
click at [301, 213] on input "checkbox" at bounding box center [304, 215] width 6 height 6
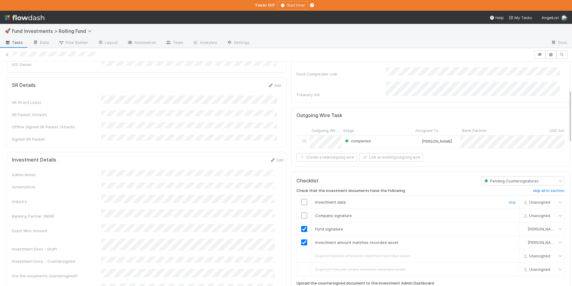
click at [301, 200] on input "checkbox" at bounding box center [304, 202] width 6 height 6
click at [301, 212] on input "checkbox" at bounding box center [304, 215] width 6 height 6
click at [301, 200] on input "checkbox" at bounding box center [304, 202] width 6 height 6
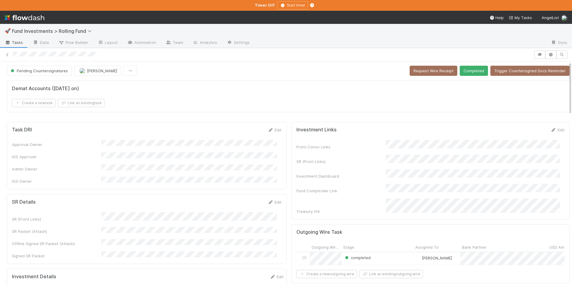
scroll to position [0, 0]
click at [466, 69] on button "Completed" at bounding box center [474, 71] width 28 height 10
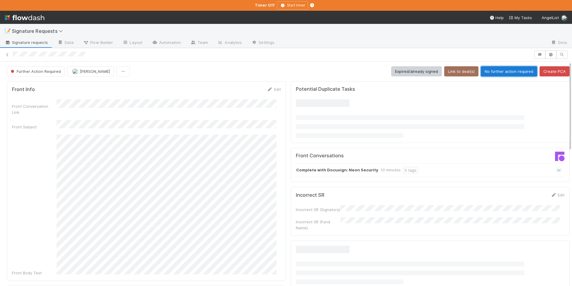
drag, startPoint x: 518, startPoint y: 70, endPoint x: 456, endPoint y: 36, distance: 70.7
click at [518, 70] on button "No further action required" at bounding box center [509, 71] width 56 height 10
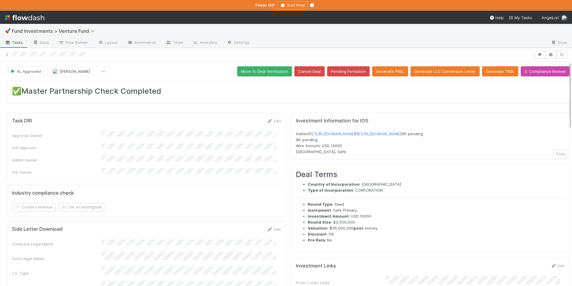
scroll to position [1, 0]
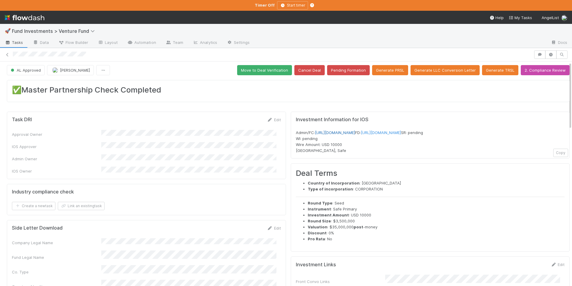
click at [355, 130] on link "[URL][DOMAIN_NAME]" at bounding box center [335, 132] width 40 height 5
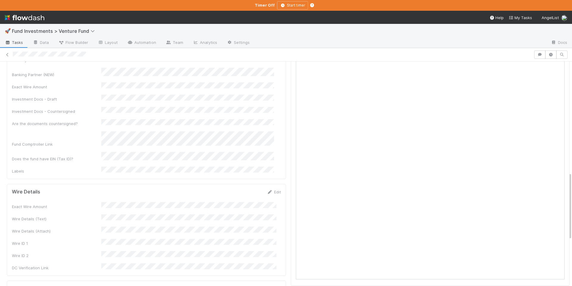
scroll to position [414, 0]
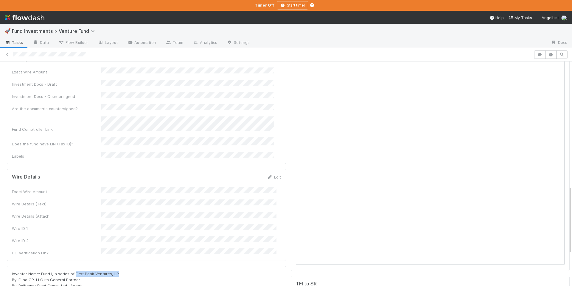
drag, startPoint x: 117, startPoint y: 223, endPoint x: 74, endPoint y: 224, distance: 42.3
click at [74, 270] on div "Investor Name: Fund I, a series of First Peak Ventures, LP By: Fund GP, LLC its…" at bounding box center [146, 288] width 269 height 36
copy span "First Peak Ventures, LP"
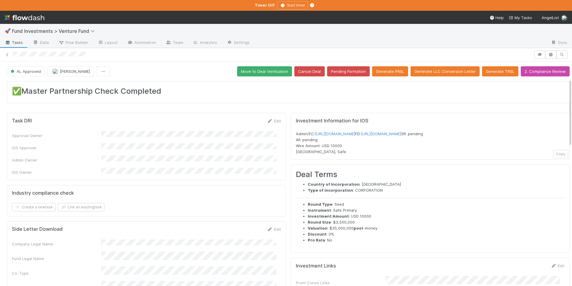
scroll to position [208, 0]
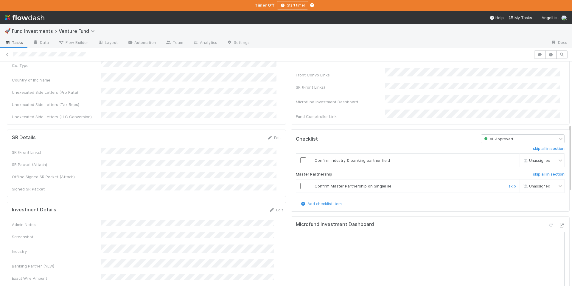
click at [301, 189] on input "checkbox" at bounding box center [304, 186] width 6 height 6
click at [297, 167] on td at bounding box center [303, 159] width 15 height 13
drag, startPoint x: 299, startPoint y: 174, endPoint x: 308, endPoint y: 174, distance: 9.0
click at [301, 163] on input "checkbox" at bounding box center [304, 160] width 6 height 6
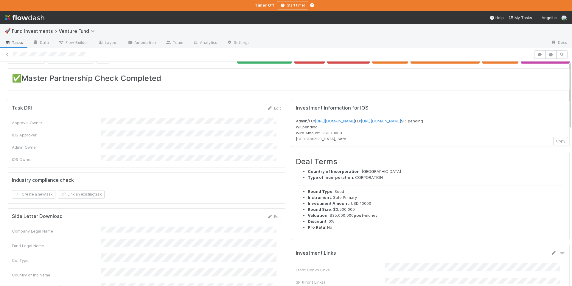
scroll to position [0, 0]
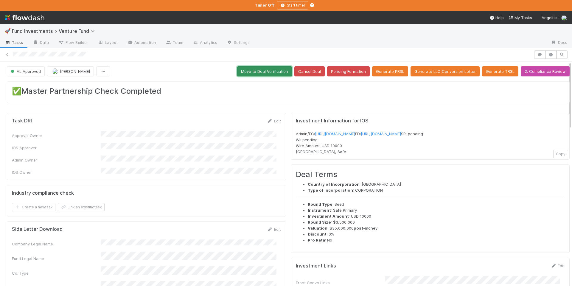
click at [267, 69] on button "Move to Deal Verification" at bounding box center [264, 71] width 55 height 10
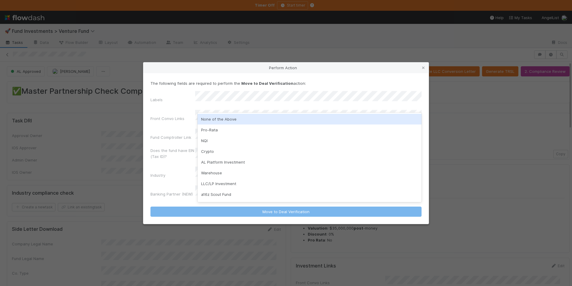
click at [248, 119] on div "None of the Above" at bounding box center [310, 119] width 224 height 11
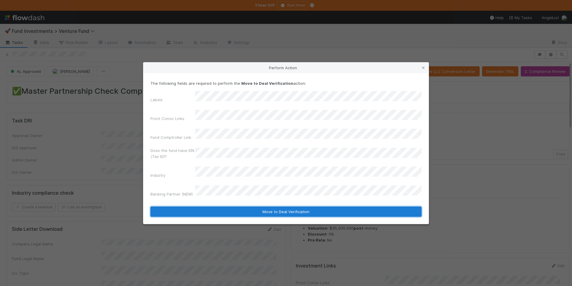
click at [276, 206] on button "Move to Deal Verification" at bounding box center [286, 211] width 271 height 10
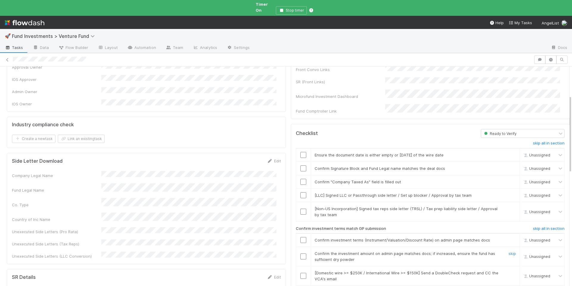
scroll to position [85, 0]
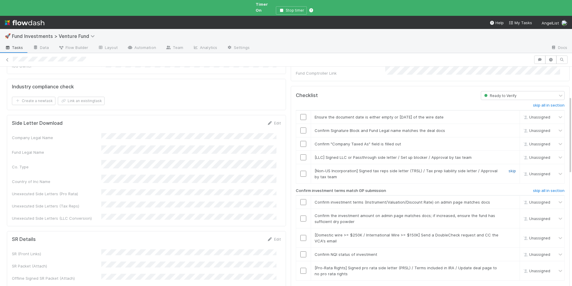
click at [509, 168] on link "skip" at bounding box center [512, 170] width 7 height 5
click at [509, 155] on link "skip" at bounding box center [512, 157] width 7 height 5
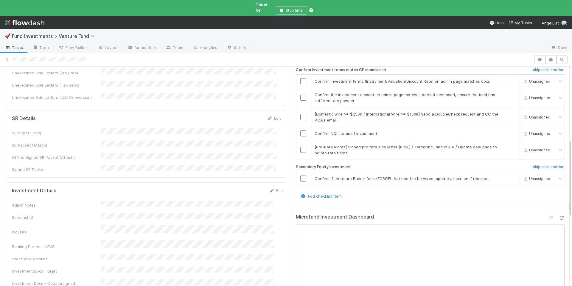
scroll to position [209, 0]
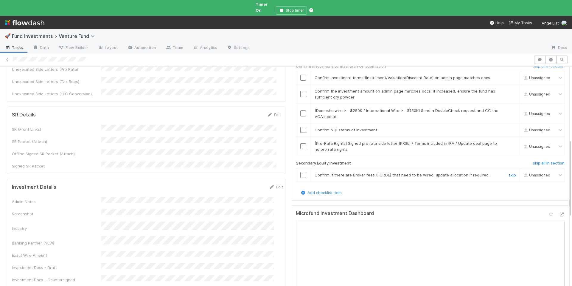
click at [509, 172] on link "skip" at bounding box center [512, 174] width 7 height 5
click at [301, 127] on input "checkbox" at bounding box center [304, 130] width 6 height 6
click at [301, 128] on input "checkbox" at bounding box center [304, 131] width 6 height 6
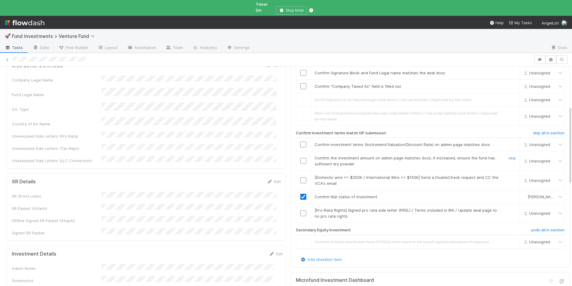
scroll to position [114, 0]
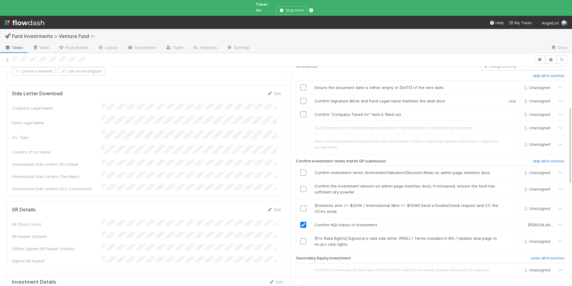
click at [301, 98] on input "checkbox" at bounding box center [304, 101] width 6 height 6
click at [301, 84] on input "checkbox" at bounding box center [304, 87] width 6 height 6
click at [301, 111] on input "checkbox" at bounding box center [304, 114] width 6 height 6
drag, startPoint x: 503, startPoint y: 193, endPoint x: 503, endPoint y: 196, distance: 3.0
click at [509, 203] on link "skip" at bounding box center [512, 205] width 7 height 5
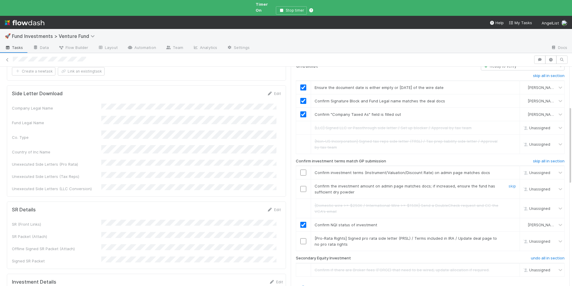
click at [301, 186] on input "checkbox" at bounding box center [304, 189] width 6 height 6
click at [301, 169] on input "checkbox" at bounding box center [304, 172] width 6 height 6
click at [509, 236] on link "skip" at bounding box center [512, 238] width 7 height 5
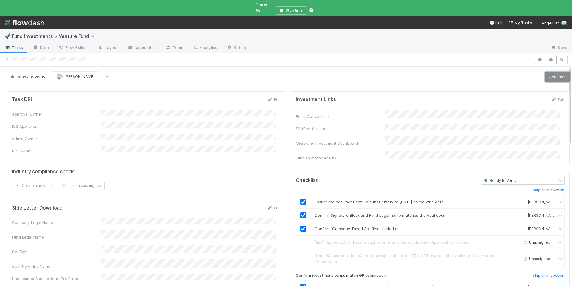
click at [549, 74] on link "Actions" at bounding box center [558, 77] width 24 height 10
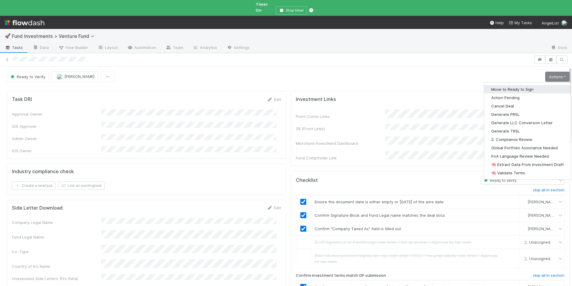
click at [533, 87] on button "Move to Ready to Sign" at bounding box center [527, 89] width 87 height 8
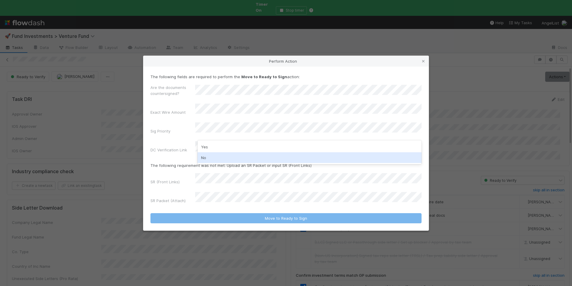
click at [217, 160] on div "No" at bounding box center [310, 157] width 224 height 11
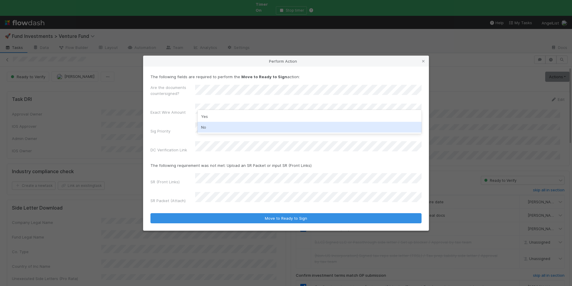
click at [244, 129] on div "No" at bounding box center [310, 127] width 224 height 11
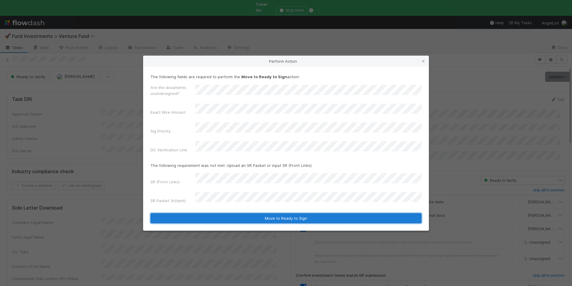
click at [305, 213] on button "Move to Ready to Sign" at bounding box center [286, 218] width 271 height 10
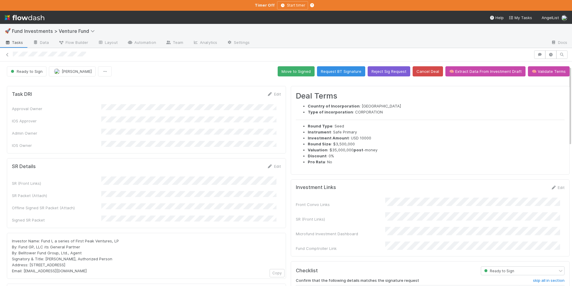
scroll to position [118, 0]
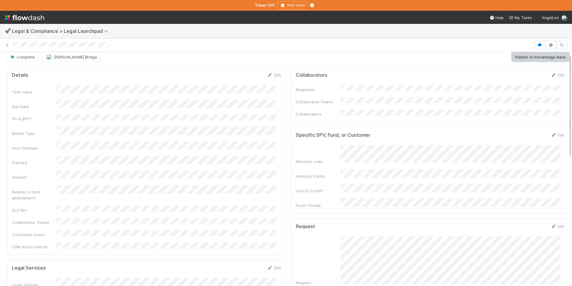
scroll to position [5, 0]
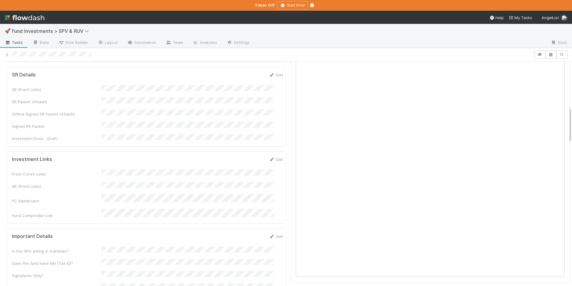
scroll to position [289, 0]
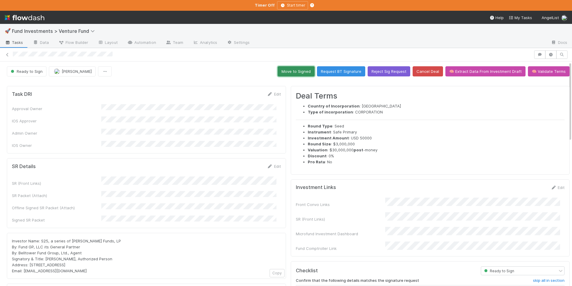
click at [295, 72] on button "Move to Signed" at bounding box center [296, 71] width 37 height 10
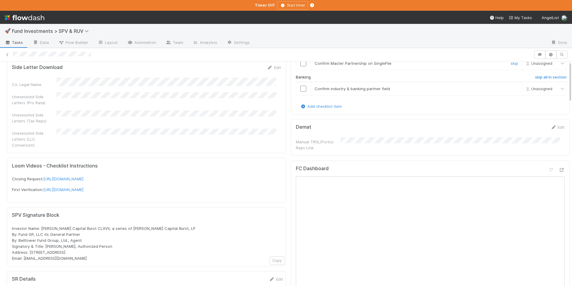
scroll to position [128, 0]
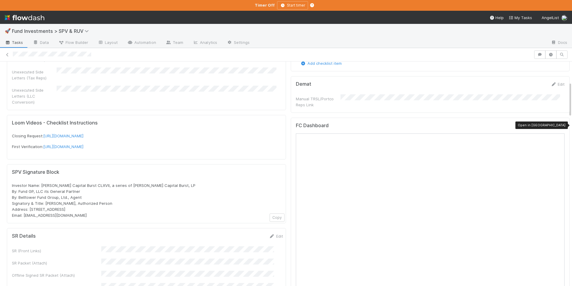
click at [559, 125] on icon at bounding box center [562, 127] width 6 height 4
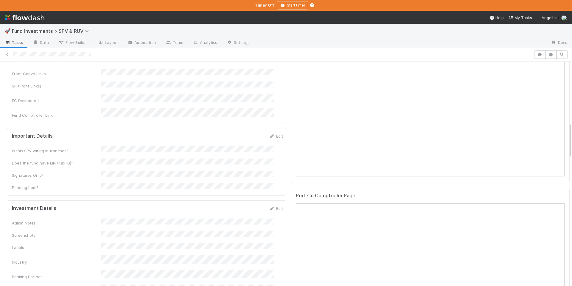
scroll to position [390, 0]
click at [269, 206] on icon at bounding box center [272, 208] width 6 height 4
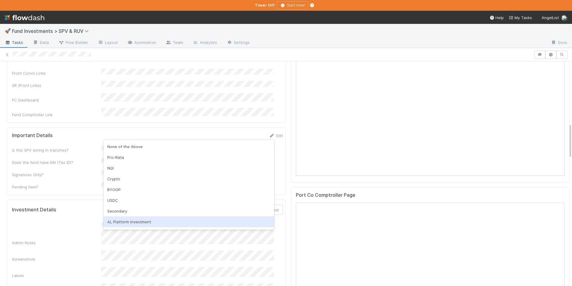
click at [143, 225] on div "AL Platform Investment" at bounding box center [189, 221] width 171 height 11
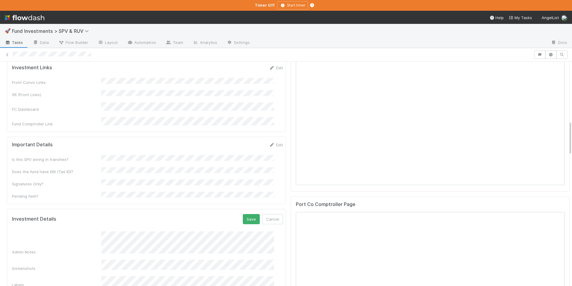
scroll to position [331, 0]
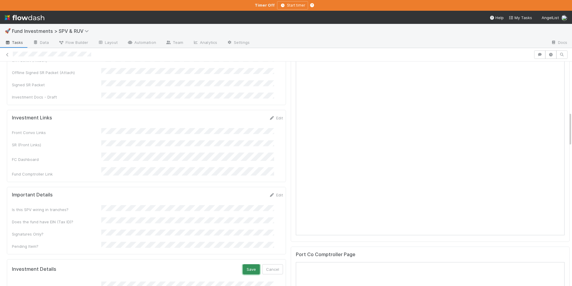
click at [243, 264] on button "Save" at bounding box center [251, 269] width 17 height 10
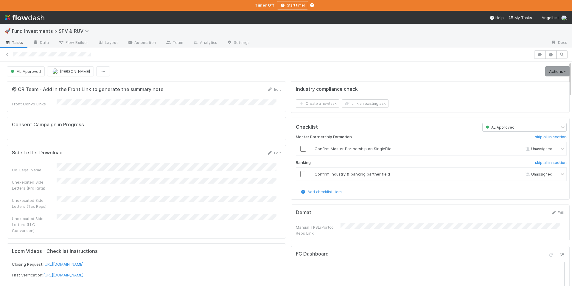
scroll to position [146, 0]
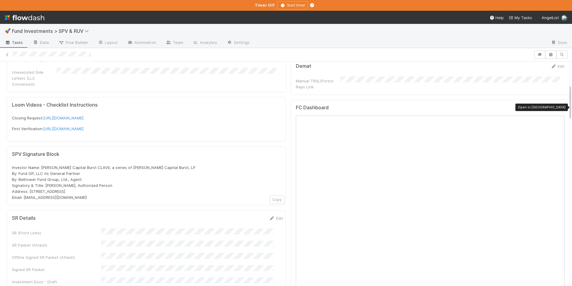
click at [559, 107] on icon at bounding box center [562, 109] width 6 height 4
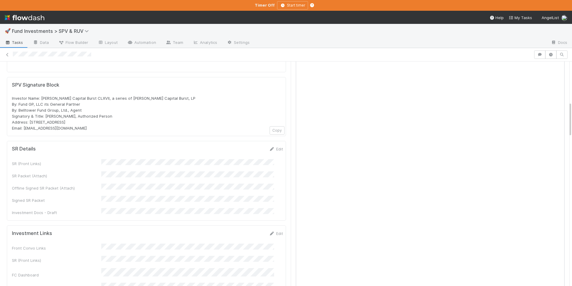
scroll to position [133, 0]
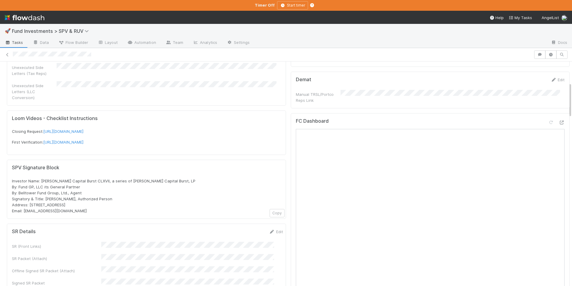
click at [159, 178] on div "Investor Name: Rauch Capital Burst CLXVII, a series of Rauch Capital Burst, LP …" at bounding box center [146, 196] width 269 height 36
drag, startPoint x: 156, startPoint y: 168, endPoint x: 128, endPoint y: 168, distance: 28.3
click at [112, 178] on div "Investor Name: Rauch Capital Burst CLXVII, a series of Rauch Capital Burst, LP …" at bounding box center [146, 196] width 269 height 36
copy span "Rauch Capital Burst, LP"
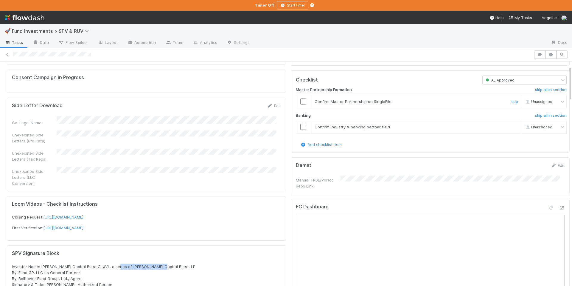
scroll to position [0, 0]
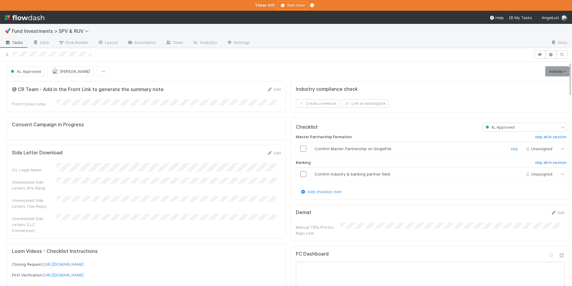
click at [301, 147] on input "checkbox" at bounding box center [304, 148] width 6 height 6
click at [300, 170] on td at bounding box center [303, 173] width 15 height 13
click at [301, 171] on input "checkbox" at bounding box center [304, 174] width 6 height 6
drag, startPoint x: 547, startPoint y: 70, endPoint x: 538, endPoint y: 76, distance: 10.4
click at [546, 70] on link "Actions" at bounding box center [558, 71] width 24 height 10
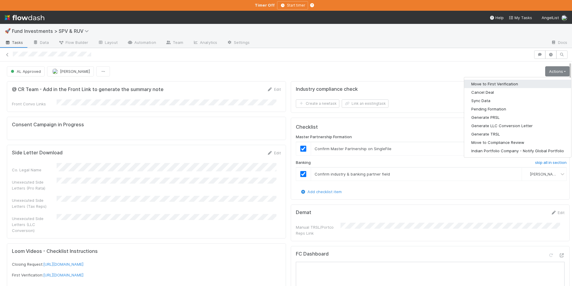
click at [525, 80] on button "Move to First Verification" at bounding box center [518, 84] width 107 height 8
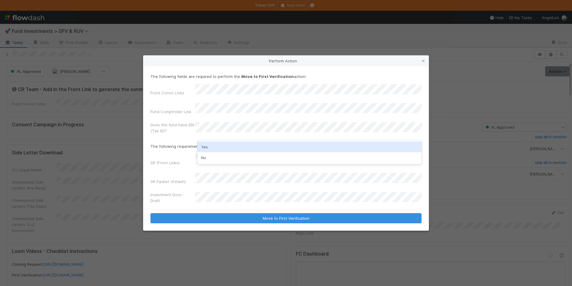
click at [216, 147] on div "Yes" at bounding box center [310, 146] width 224 height 11
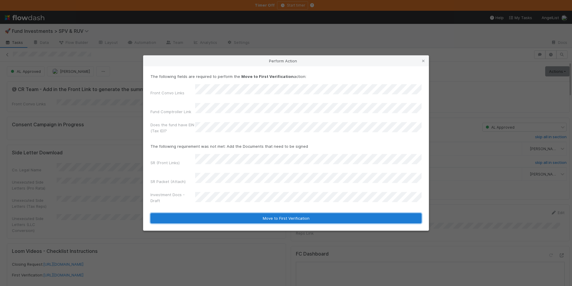
click at [299, 213] on button "Move to First Verification" at bounding box center [286, 218] width 271 height 10
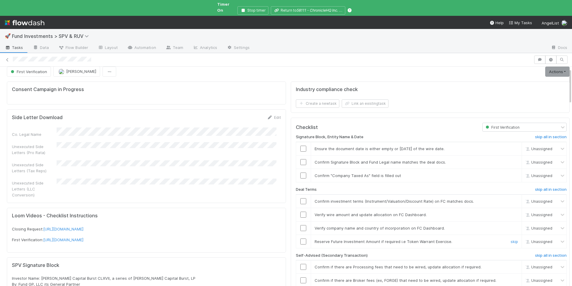
scroll to position [18, 0]
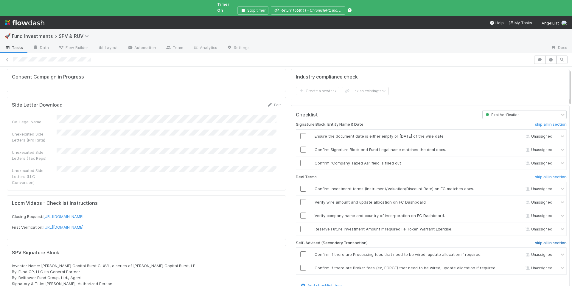
click at [535, 240] on h6 "skip all in section" at bounding box center [551, 242] width 32 height 5
click at [301, 199] on input "checkbox" at bounding box center [304, 202] width 6 height 6
click at [511, 213] on link "skip" at bounding box center [514, 215] width 7 height 5
click at [511, 226] on link "skip" at bounding box center [514, 228] width 7 height 5
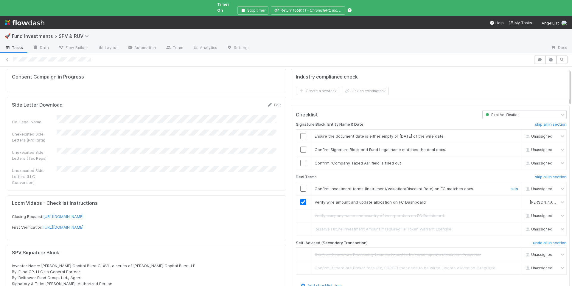
click at [511, 186] on link "skip" at bounding box center [514, 188] width 7 height 5
click at [535, 122] on h6 "skip all in section" at bounding box center [551, 124] width 32 height 5
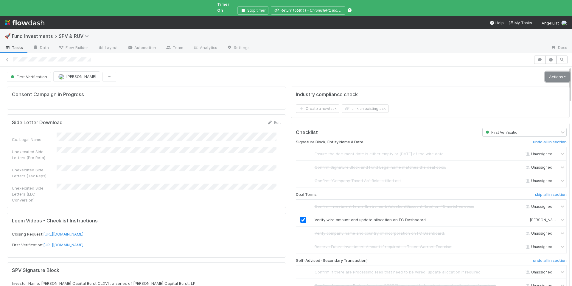
click at [548, 72] on link "Actions" at bounding box center [558, 77] width 24 height 10
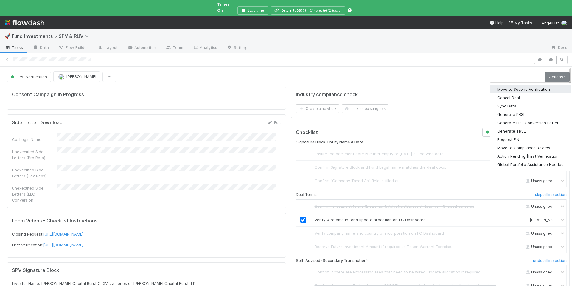
click at [524, 86] on button "Move to Second Verification" at bounding box center [530, 89] width 81 height 8
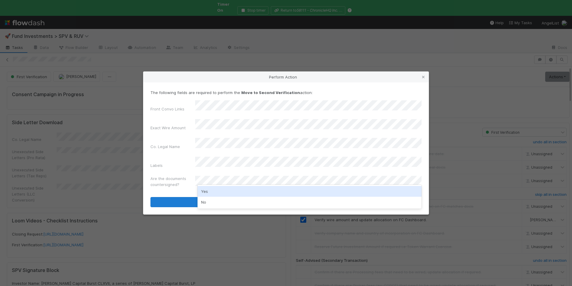
click at [225, 195] on div "Yes" at bounding box center [310, 191] width 224 height 11
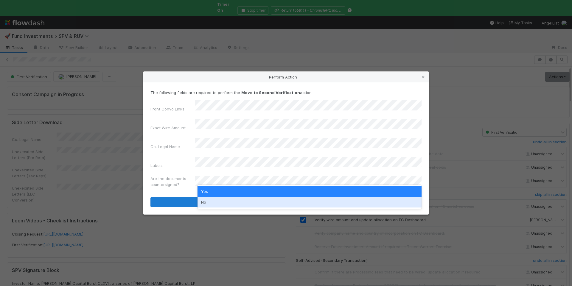
drag, startPoint x: 211, startPoint y: 202, endPoint x: 231, endPoint y: 196, distance: 21.1
click at [211, 202] on div "No" at bounding box center [310, 201] width 224 height 11
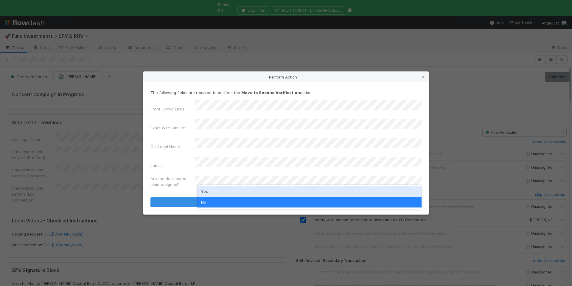
click at [213, 192] on div "Yes" at bounding box center [310, 191] width 224 height 11
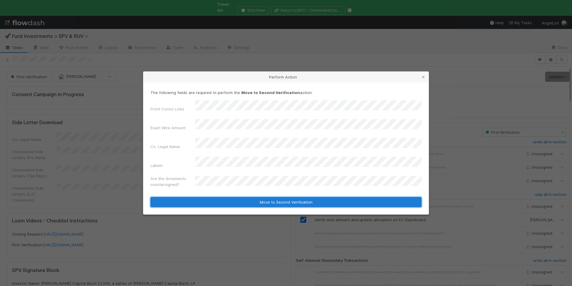
click at [243, 198] on button "Move to Second Verification" at bounding box center [286, 202] width 271 height 10
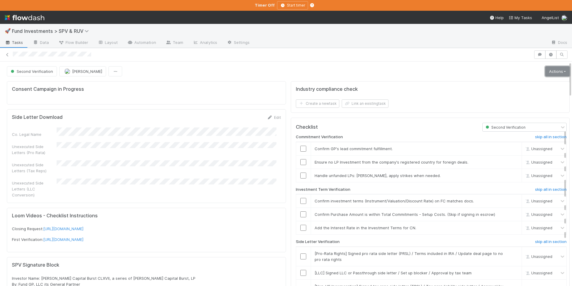
click at [557, 70] on link "Actions" at bounding box center [558, 71] width 24 height 10
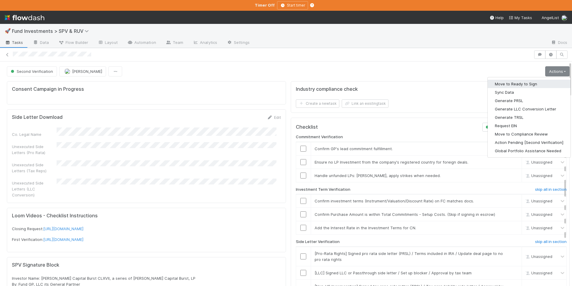
click at [533, 82] on button "Move to Ready to Sign" at bounding box center [529, 84] width 83 height 8
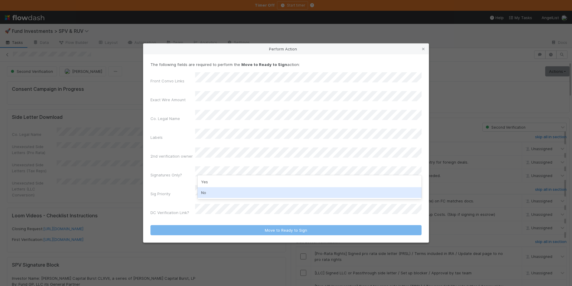
click at [219, 188] on div "No" at bounding box center [310, 192] width 224 height 11
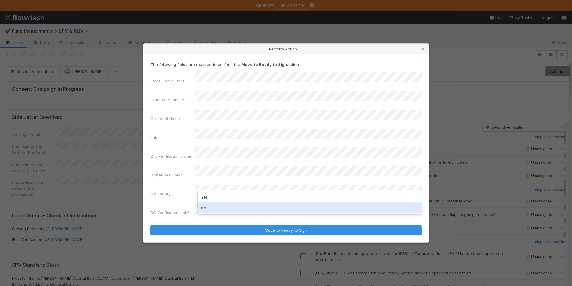
click at [212, 207] on div "No" at bounding box center [310, 207] width 224 height 11
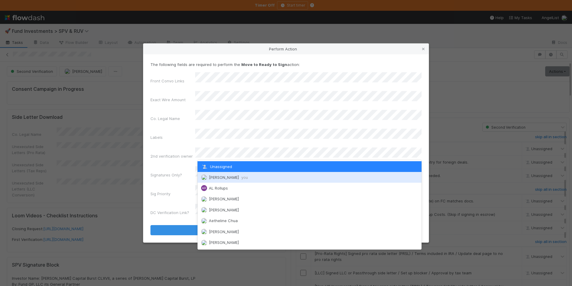
click at [235, 176] on span "Chloe Hammett you" at bounding box center [228, 177] width 39 height 5
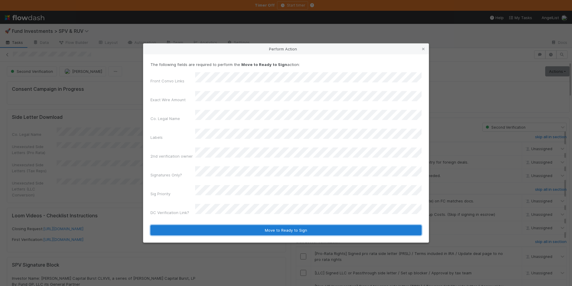
click at [271, 225] on button "Move to Ready to Sign" at bounding box center [286, 230] width 271 height 10
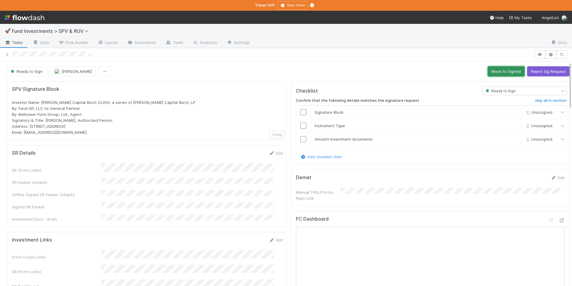
click at [497, 69] on button "Move to Signed" at bounding box center [506, 71] width 37 height 10
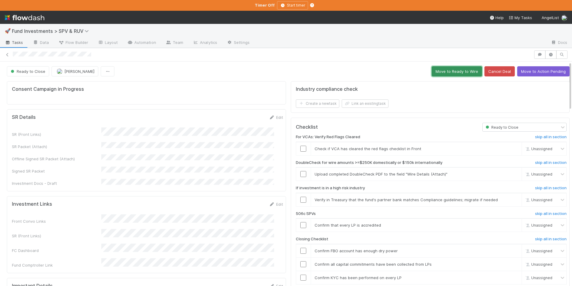
click at [450, 75] on button "Move to Ready to Wire" at bounding box center [457, 71] width 50 height 10
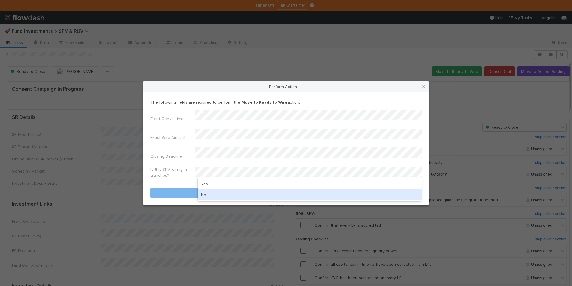
click at [221, 192] on div "No" at bounding box center [310, 194] width 224 height 11
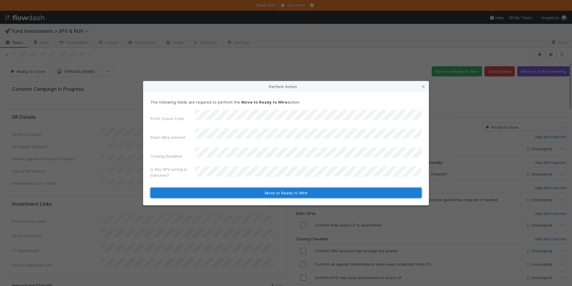
click at [227, 188] on button "Move to Ready to Wire" at bounding box center [286, 193] width 271 height 10
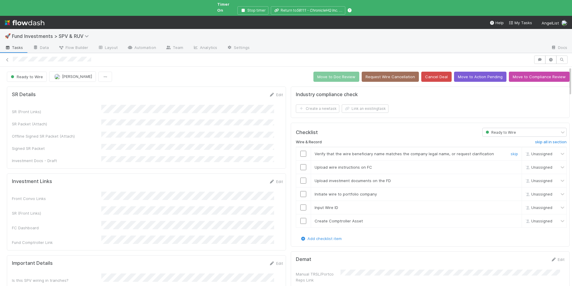
click at [301, 151] on input "checkbox" at bounding box center [304, 154] width 6 height 6
click at [254, 7] on button "Stop timer" at bounding box center [253, 10] width 31 height 8
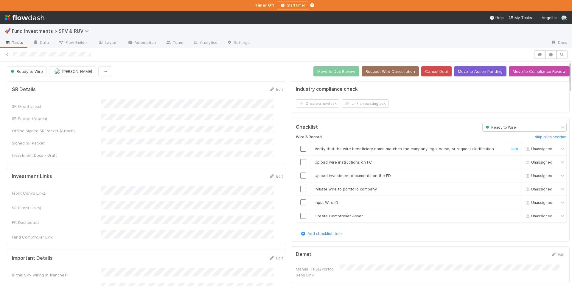
click at [301, 150] on input "checkbox" at bounding box center [304, 148] width 6 height 6
click at [299, 165] on td at bounding box center [303, 161] width 15 height 13
drag, startPoint x: 299, startPoint y: 161, endPoint x: 299, endPoint y: 165, distance: 4.2
click at [301, 161] on input "checkbox" at bounding box center [304, 162] width 6 height 6
click at [301, 177] on input "checkbox" at bounding box center [304, 175] width 6 height 6
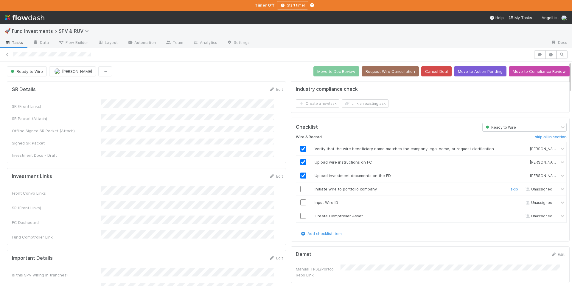
click at [301, 189] on input "checkbox" at bounding box center [304, 189] width 6 height 6
click at [301, 201] on input "checkbox" at bounding box center [304, 202] width 6 height 6
drag, startPoint x: 301, startPoint y: 215, endPoint x: 305, endPoint y: 211, distance: 6.1
click at [301, 215] on input "checkbox" at bounding box center [304, 216] width 6 height 6
click at [340, 74] on button "Move to Doc Review" at bounding box center [337, 71] width 46 height 10
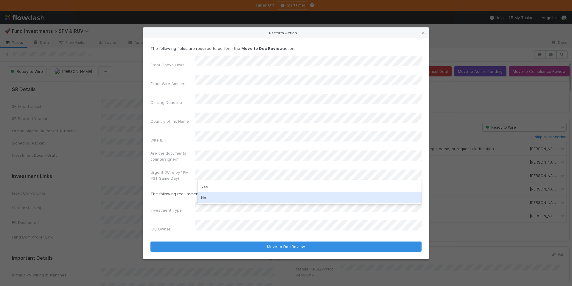
click at [221, 196] on div "No" at bounding box center [310, 197] width 224 height 11
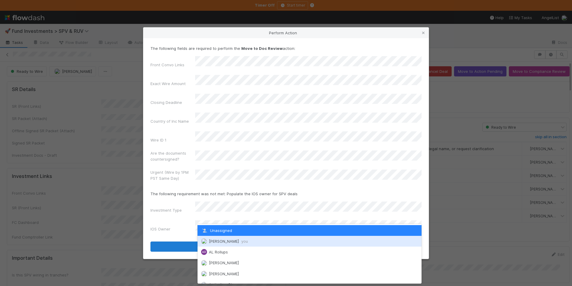
drag, startPoint x: 235, startPoint y: 238, endPoint x: 249, endPoint y: 238, distance: 13.7
click at [235, 239] on span "Chloe Hammett you" at bounding box center [228, 241] width 39 height 5
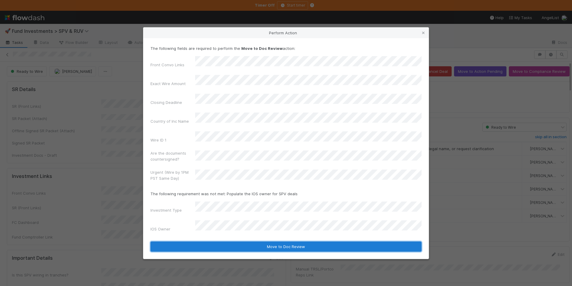
click at [269, 241] on button "Move to Doc Review" at bounding box center [286, 246] width 271 height 10
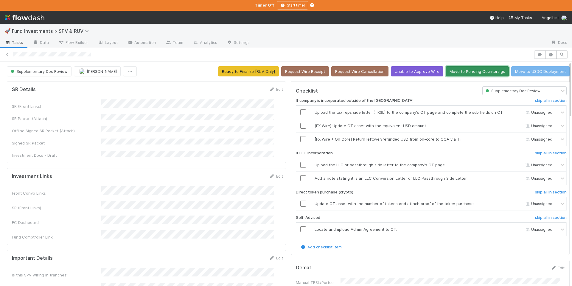
click at [461, 72] on button "Move to Pending Countersigs" at bounding box center [477, 71] width 63 height 10
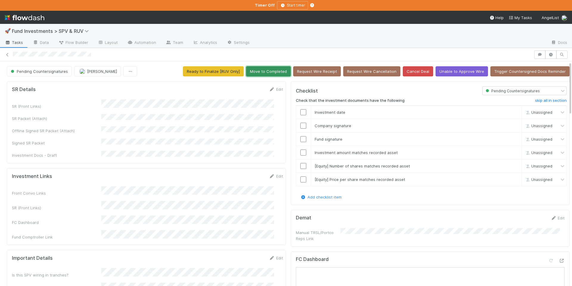
click at [265, 73] on button "Move to Completed" at bounding box center [268, 71] width 45 height 10
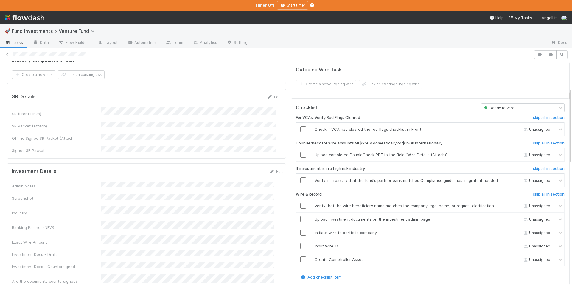
scroll to position [112, 0]
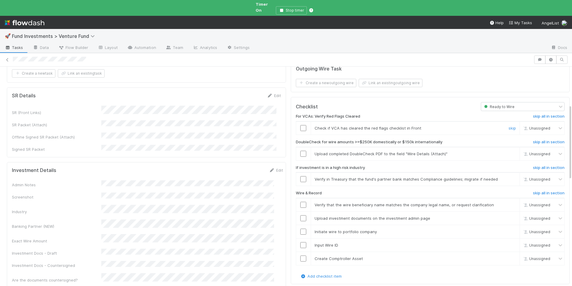
click at [301, 125] on input "checkbox" at bounding box center [304, 128] width 6 height 6
click at [533, 126] on span "[PERSON_NAME]" at bounding box center [542, 128] width 29 height 4
type input "quy"
click at [533, 127] on div "[PERSON_NAME]" at bounding box center [533, 130] width 44 height 10
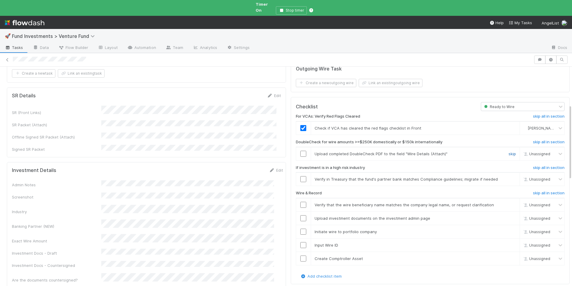
click at [509, 151] on link "skip" at bounding box center [512, 153] width 7 height 5
click at [301, 176] on input "checkbox" at bounding box center [304, 179] width 6 height 6
click at [301, 202] on input "checkbox" at bounding box center [304, 205] width 6 height 6
click at [301, 215] on input "checkbox" at bounding box center [304, 218] width 6 height 6
checkbox input "true"
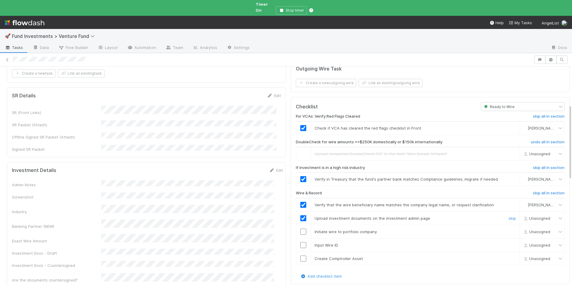
click at [302, 215] on div at bounding box center [303, 218] width 15 height 6
click at [301, 228] on input "checkbox" at bounding box center [304, 231] width 6 height 6
click at [301, 242] on input "checkbox" at bounding box center [304, 245] width 6 height 6
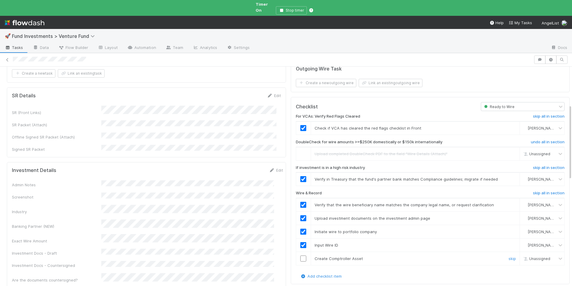
click at [301, 255] on input "checkbox" at bounding box center [304, 258] width 6 height 6
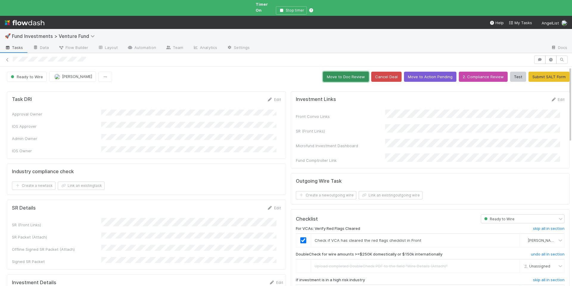
click at [323, 72] on button "Move to Doc Review" at bounding box center [346, 77] width 46 height 10
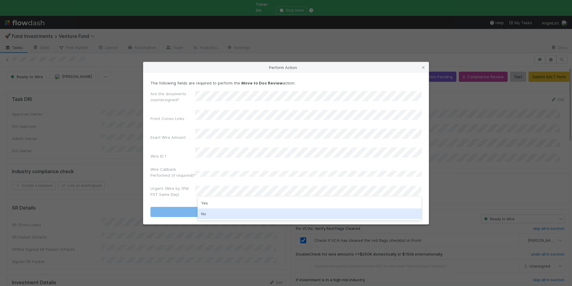
click at [210, 212] on div "No" at bounding box center [310, 213] width 224 height 11
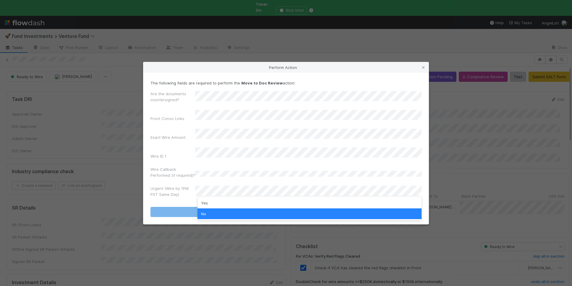
click at [228, 209] on div "No" at bounding box center [310, 213] width 224 height 11
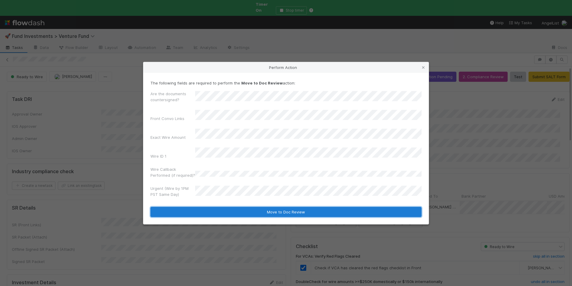
click at [260, 208] on button "Move to Doc Review" at bounding box center [286, 212] width 271 height 10
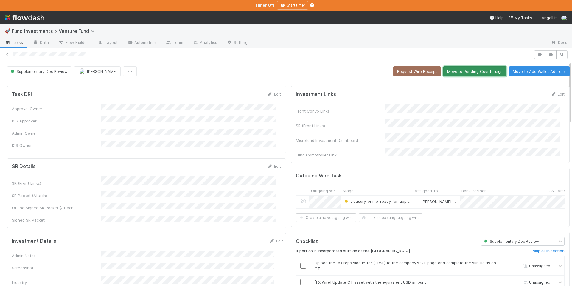
click at [461, 73] on button "Move to Pending Countersigs" at bounding box center [475, 71] width 63 height 10
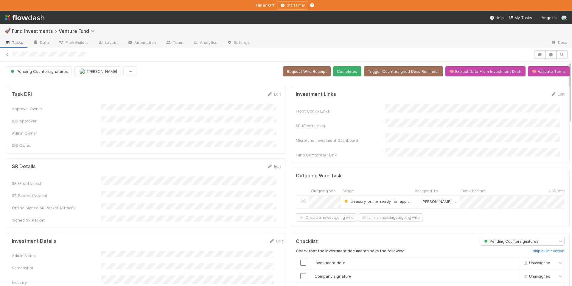
scroll to position [126, 0]
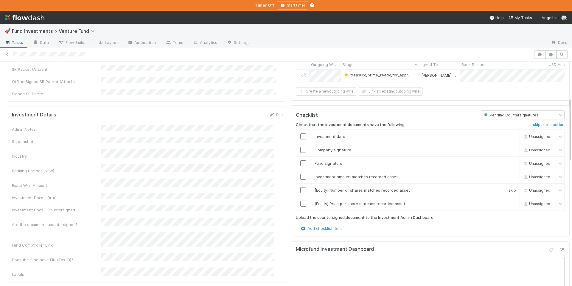
click at [509, 189] on link "skip" at bounding box center [512, 190] width 7 height 5
click at [509, 201] on link "skip" at bounding box center [512, 203] width 7 height 5
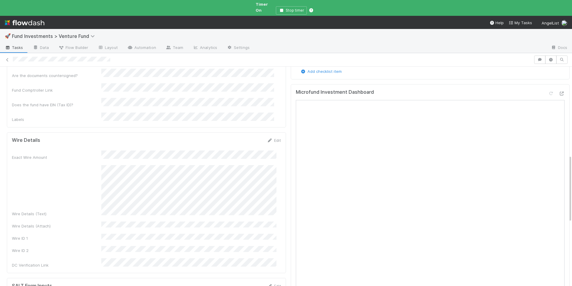
scroll to position [293, 0]
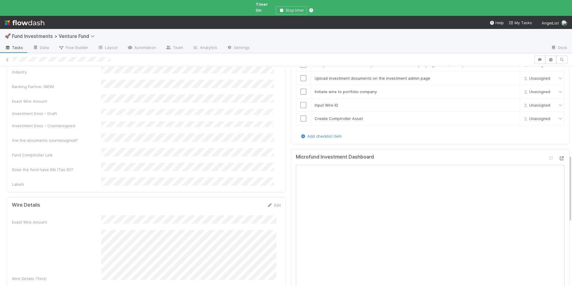
click at [559, 156] on icon at bounding box center [562, 158] width 6 height 4
click at [100, 236] on div "Wire Details (Text)" at bounding box center [146, 262] width 269 height 52
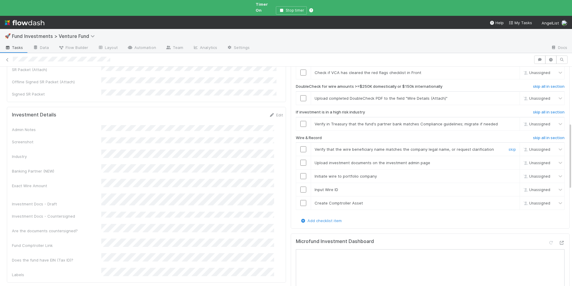
scroll to position [123, 0]
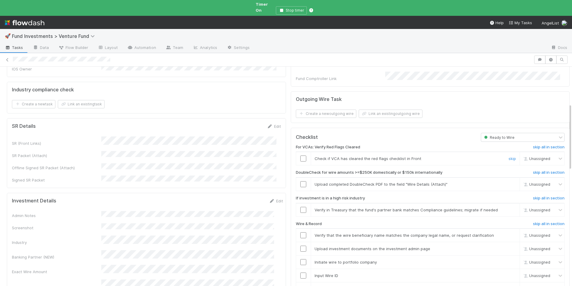
click at [301, 155] on input "checkbox" at bounding box center [304, 158] width 6 height 6
click at [528, 156] on span "[PERSON_NAME]" at bounding box center [542, 158] width 29 height 4
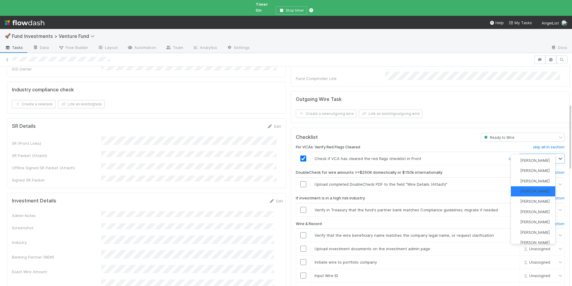
scroll to position [24, 0]
type input "jack"
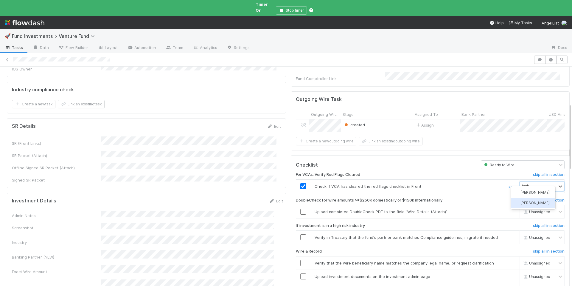
click at [533, 202] on span "[PERSON_NAME]" at bounding box center [535, 202] width 29 height 4
click at [533, 198] on h6 "skip all in section" at bounding box center [549, 200] width 32 height 5
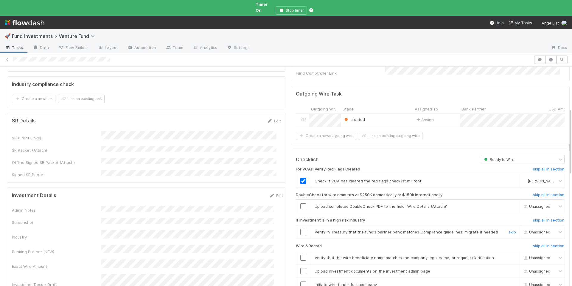
scroll to position [154, 0]
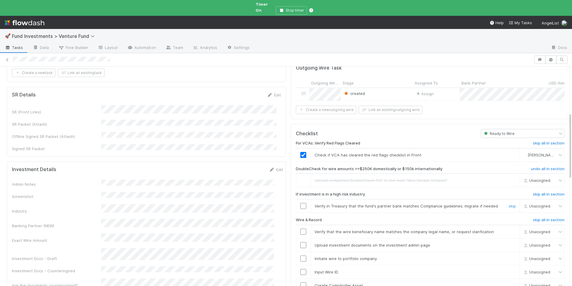
drag, startPoint x: 299, startPoint y: 199, endPoint x: 299, endPoint y: 182, distance: 17.0
click at [301, 203] on input "checkbox" at bounding box center [304, 206] width 6 height 6
click at [301, 228] on input "checkbox" at bounding box center [304, 231] width 6 height 6
drag, startPoint x: 300, startPoint y: 240, endPoint x: 303, endPoint y: 229, distance: 10.9
click at [301, 242] on input "checkbox" at bounding box center [304, 245] width 6 height 6
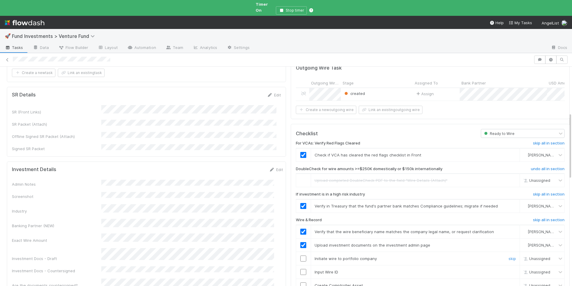
click at [297, 251] on td at bounding box center [303, 257] width 15 height 13
click at [301, 255] on input "checkbox" at bounding box center [304, 258] width 6 height 6
click at [301, 269] on input "checkbox" at bounding box center [304, 272] width 6 height 6
click at [301, 282] on input "checkbox" at bounding box center [304, 285] width 6 height 6
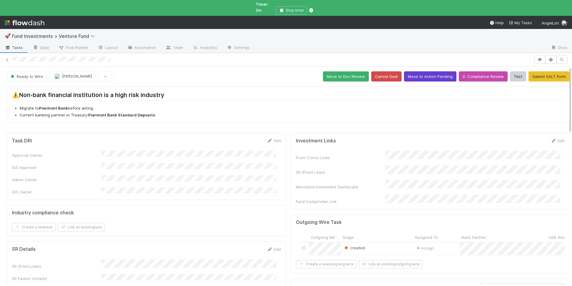
scroll to position [0, 0]
click at [335, 72] on button "Move to Doc Review" at bounding box center [346, 77] width 46 height 10
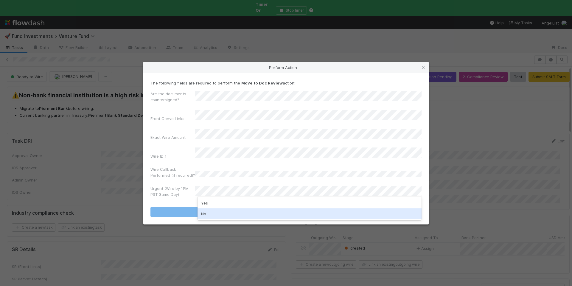
click at [232, 211] on div "No" at bounding box center [310, 213] width 224 height 11
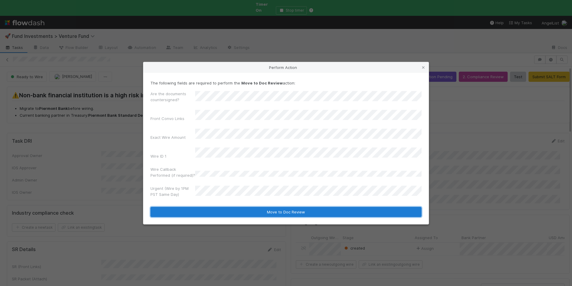
click at [253, 207] on button "Move to Doc Review" at bounding box center [286, 212] width 271 height 10
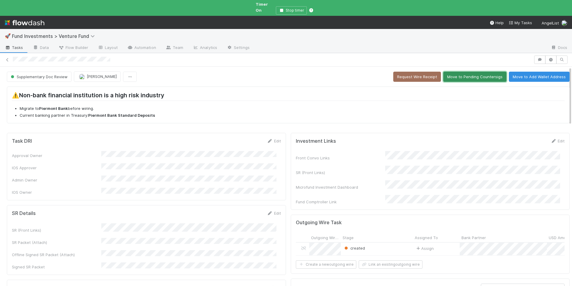
click at [455, 73] on button "Move to Pending Countersigs" at bounding box center [475, 77] width 63 height 10
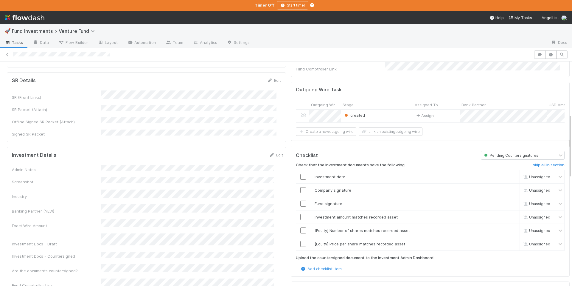
scroll to position [185, 0]
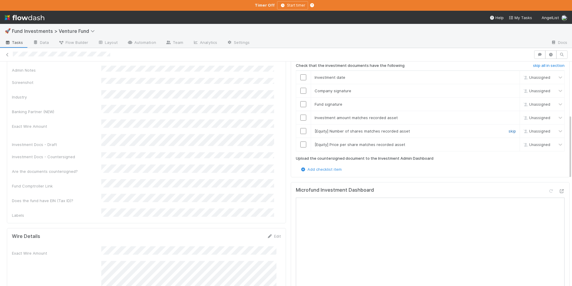
click at [509, 129] on link "skip" at bounding box center [512, 131] width 7 height 5
click at [501, 139] on td "[Equity] Price per share matches recorded asset skip" at bounding box center [415, 143] width 209 height 13
click at [509, 142] on link "skip" at bounding box center [512, 144] width 7 height 5
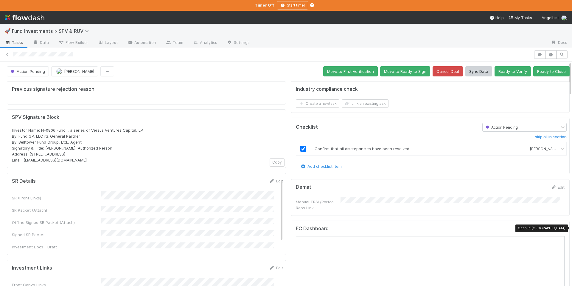
click at [559, 229] on icon at bounding box center [562, 229] width 6 height 4
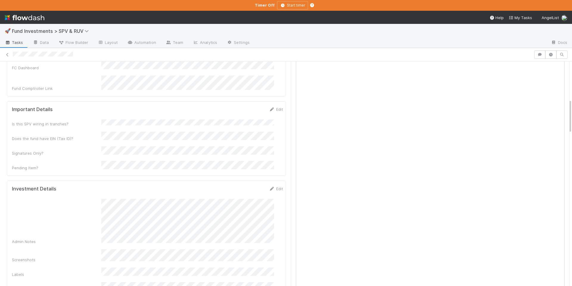
scroll to position [304, 0]
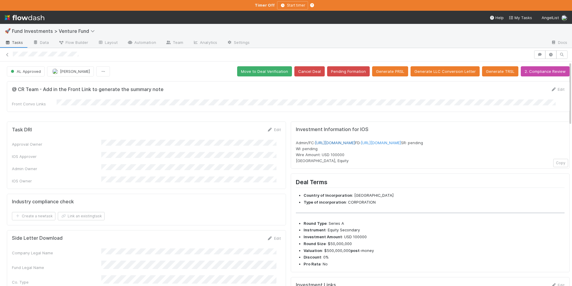
click at [355, 141] on link "[URL][DOMAIN_NAME]" at bounding box center [335, 142] width 40 height 5
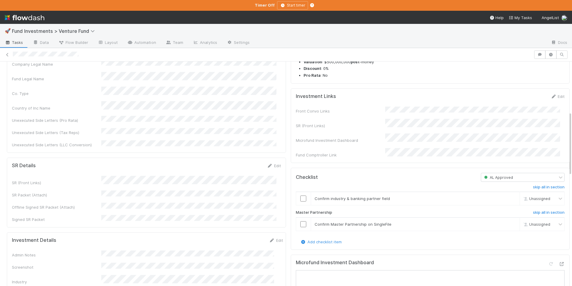
scroll to position [191, 0]
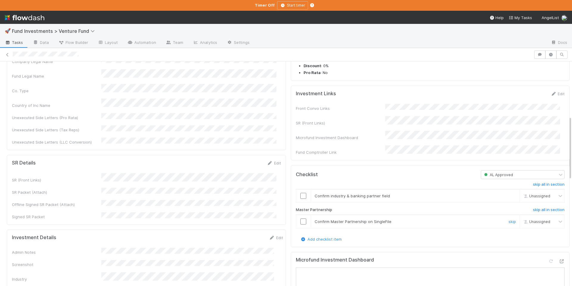
click at [301, 224] on input "checkbox" at bounding box center [304, 221] width 6 height 6
click at [301, 200] on input "checkbox" at bounding box center [304, 197] width 6 height 6
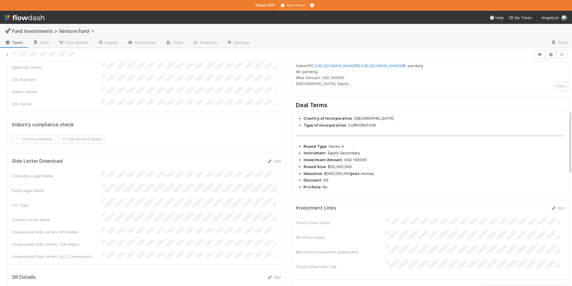
scroll to position [0, 0]
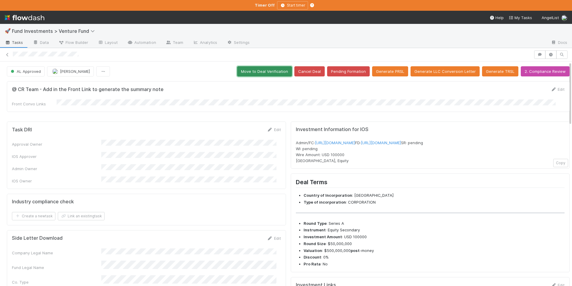
click at [257, 70] on button "Move to Deal Verification" at bounding box center [264, 71] width 55 height 10
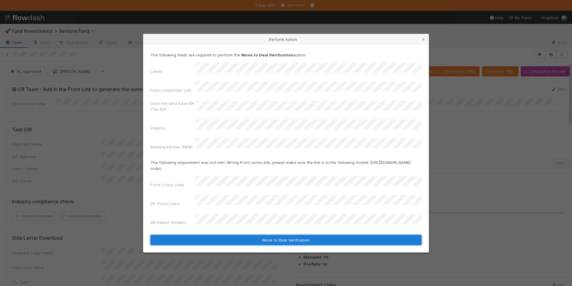
click at [274, 235] on button "Move to Deal Verification" at bounding box center [286, 240] width 271 height 10
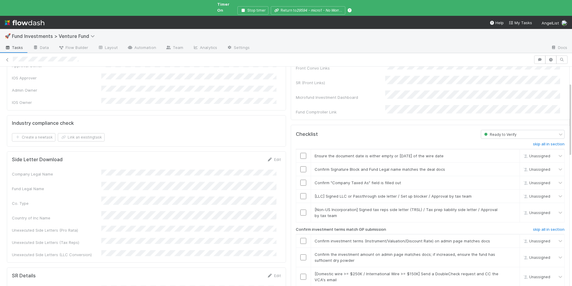
scroll to position [181, 0]
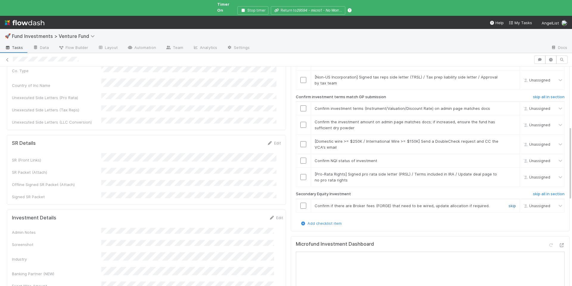
click at [509, 203] on link "skip" at bounding box center [512, 205] width 7 height 5
click at [509, 171] on link "skip" at bounding box center [512, 173] width 7 height 5
click at [301, 157] on input "checkbox" at bounding box center [304, 160] width 6 height 6
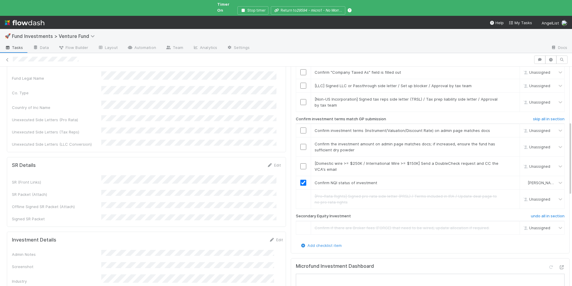
scroll to position [153, 0]
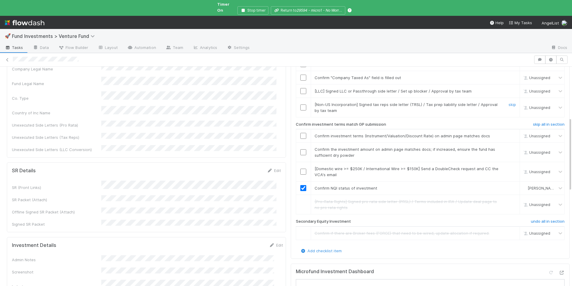
click at [506, 101] on div "skip" at bounding box center [512, 107] width 18 height 12
click at [509, 102] on link "skip" at bounding box center [512, 104] width 7 height 5
click at [509, 89] on link "skip" at bounding box center [512, 91] width 7 height 5
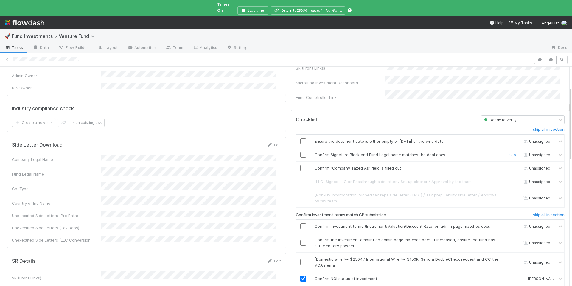
scroll to position [62, 0]
drag, startPoint x: 300, startPoint y: 157, endPoint x: 309, endPoint y: 153, distance: 9.6
click at [301, 165] on input "checkbox" at bounding box center [304, 168] width 6 height 6
click at [301, 152] on input "checkbox" at bounding box center [304, 155] width 6 height 6
click at [301, 139] on input "checkbox" at bounding box center [304, 142] width 6 height 6
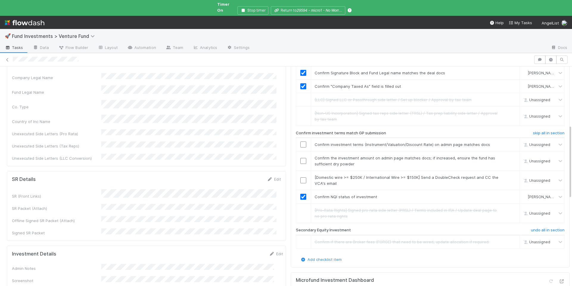
scroll to position [178, 0]
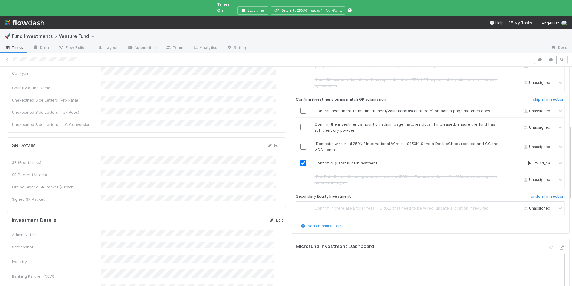
click at [269, 218] on icon at bounding box center [272, 220] width 6 height 4
click at [243, 217] on button "Save" at bounding box center [251, 222] width 17 height 10
click at [509, 141] on link "skip" at bounding box center [512, 143] width 7 height 5
click at [301, 124] on input "checkbox" at bounding box center [304, 127] width 6 height 6
click at [301, 108] on input "checkbox" at bounding box center [304, 111] width 6 height 6
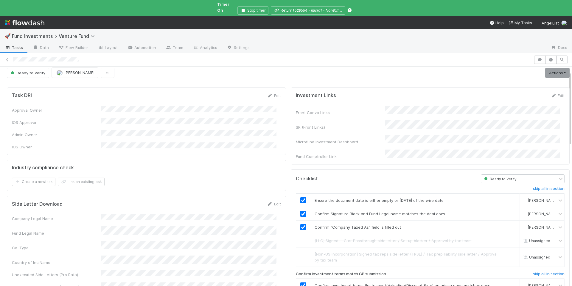
scroll to position [0, 0]
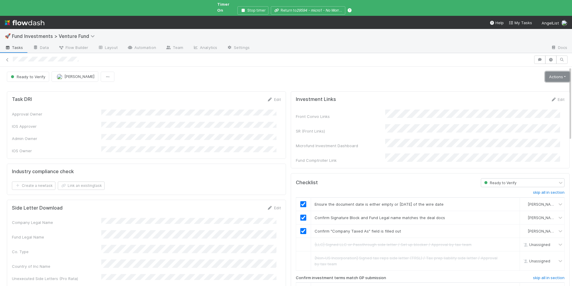
click at [550, 73] on link "Actions" at bounding box center [558, 77] width 24 height 10
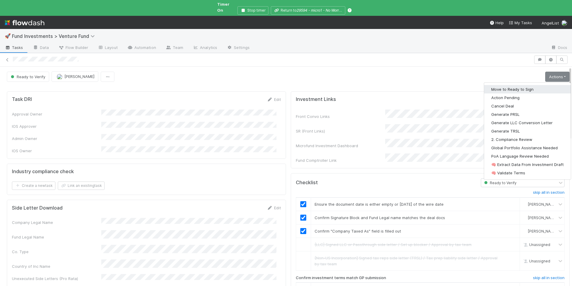
click at [508, 85] on button "Move to Ready to Sign" at bounding box center [527, 89] width 87 height 8
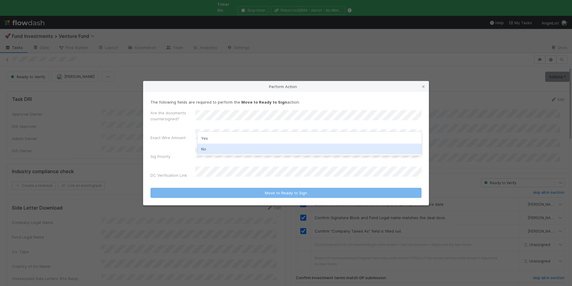
click at [219, 151] on div "No" at bounding box center [310, 148] width 224 height 11
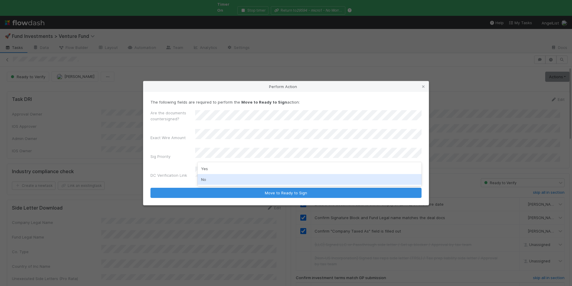
click at [216, 178] on div "No" at bounding box center [310, 179] width 224 height 11
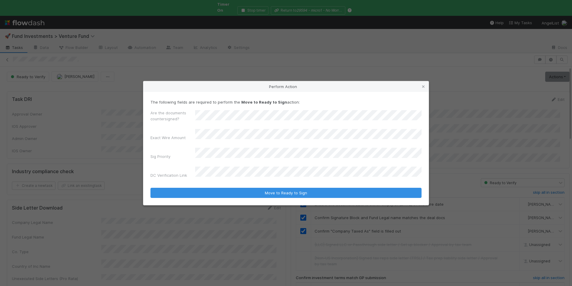
click at [228, 133] on div "Are the documents countersigned? Exact Wire Amount Sig Priority DC Verification…" at bounding box center [286, 145] width 271 height 71
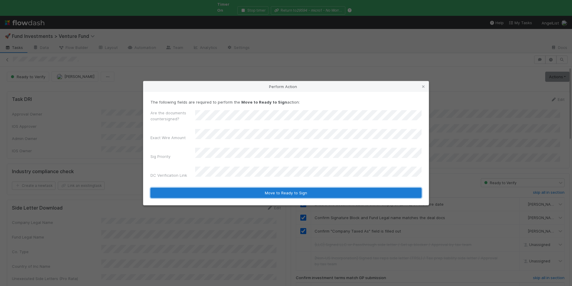
click at [279, 188] on button "Move to Ready to Sign" at bounding box center [286, 193] width 271 height 10
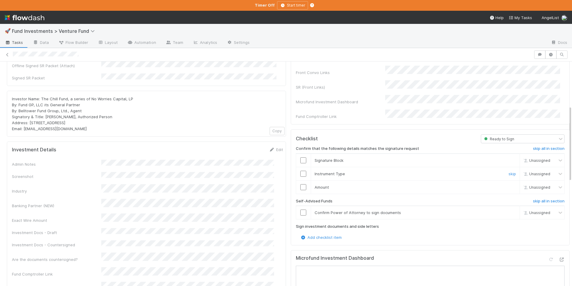
scroll to position [144, 0]
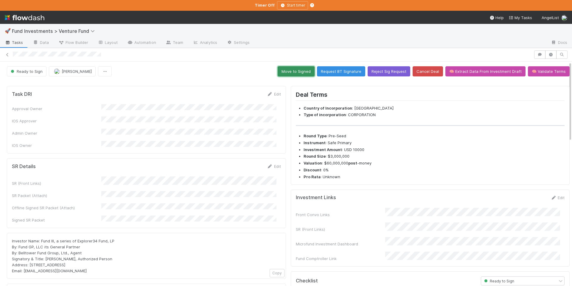
click at [296, 72] on button "Move to Signed" at bounding box center [296, 71] width 37 height 10
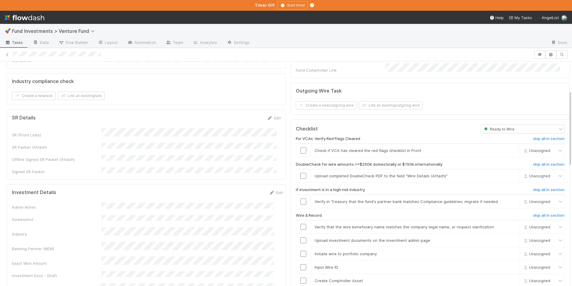
scroll to position [85, 0]
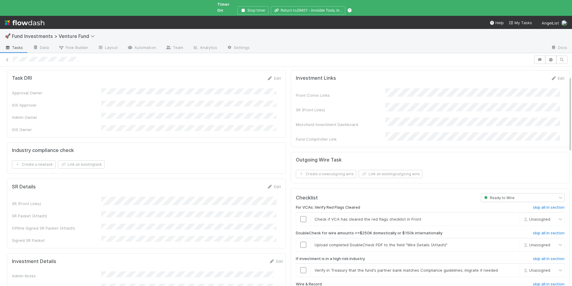
scroll to position [54, 0]
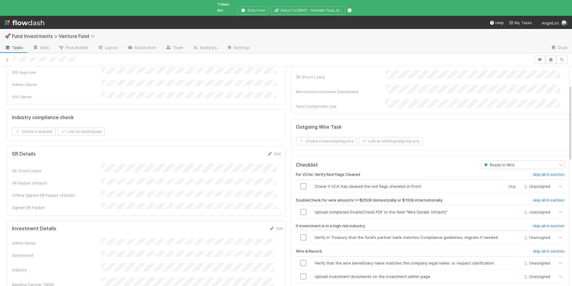
click at [301, 183] on input "checkbox" at bounding box center [304, 186] width 6 height 6
click at [528, 184] on span "[PERSON_NAME]" at bounding box center [542, 186] width 29 height 4
type input "[PERSON_NAME]"
click at [529, 186] on span "[PERSON_NAME]" at bounding box center [535, 188] width 29 height 4
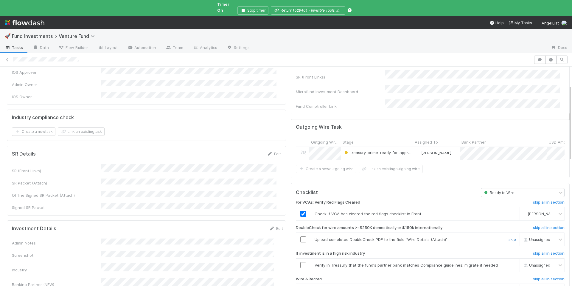
click at [509, 237] on link "skip" at bounding box center [512, 239] width 7 height 5
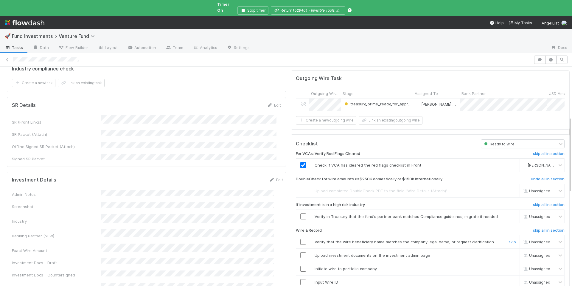
scroll to position [148, 0]
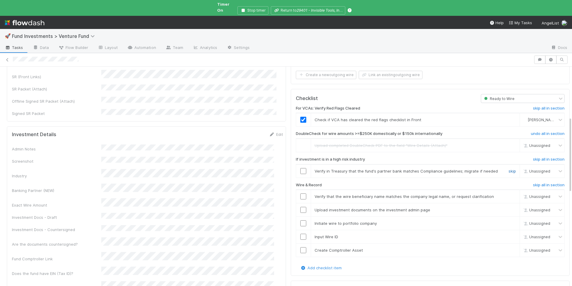
click at [509, 168] on link "skip" at bounding box center [512, 170] width 7 height 5
click at [301, 193] on input "checkbox" at bounding box center [304, 196] width 6 height 6
click at [301, 207] on input "checkbox" at bounding box center [304, 210] width 6 height 6
click at [301, 220] on input "checkbox" at bounding box center [304, 223] width 6 height 6
click at [301, 233] on input "checkbox" at bounding box center [304, 236] width 6 height 6
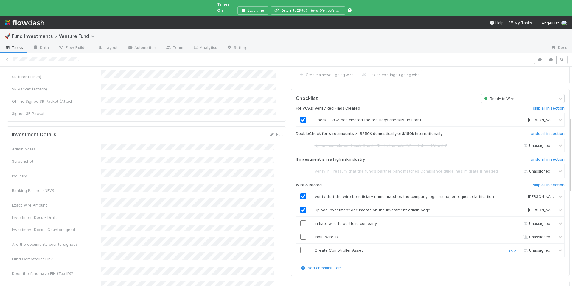
click at [301, 247] on input "checkbox" at bounding box center [304, 250] width 6 height 6
click at [301, 233] on input "checkbox" at bounding box center [304, 236] width 6 height 6
click at [301, 220] on input "checkbox" at bounding box center [304, 223] width 6 height 6
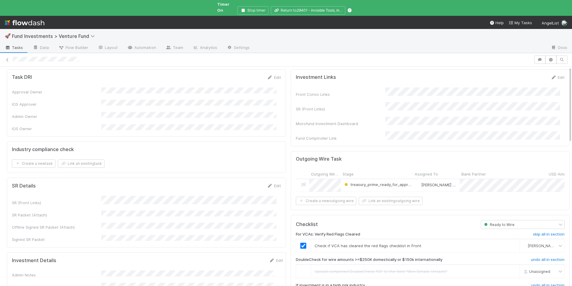
scroll to position [0, 0]
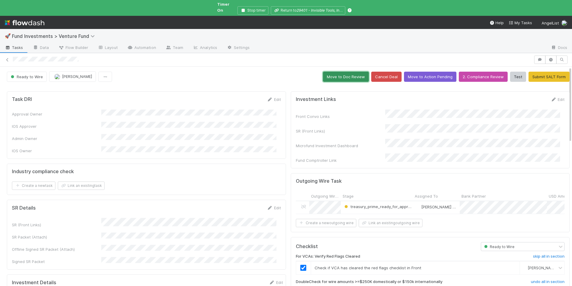
click at [345, 72] on button "Move to Doc Review" at bounding box center [346, 77] width 46 height 10
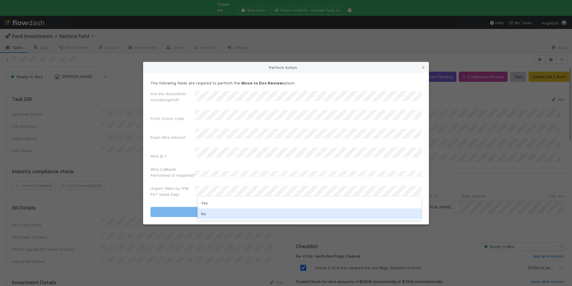
click at [230, 210] on div "No" at bounding box center [310, 213] width 224 height 11
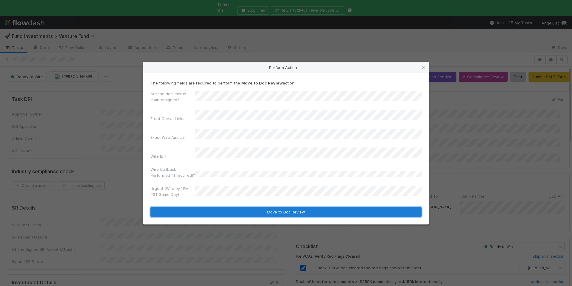
click at [232, 207] on button "Move to Doc Review" at bounding box center [286, 212] width 271 height 10
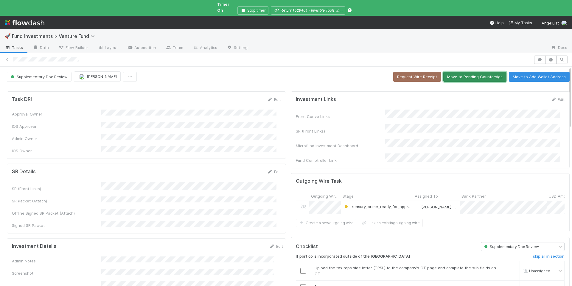
click at [460, 72] on button "Move to Pending Countersigs" at bounding box center [475, 77] width 63 height 10
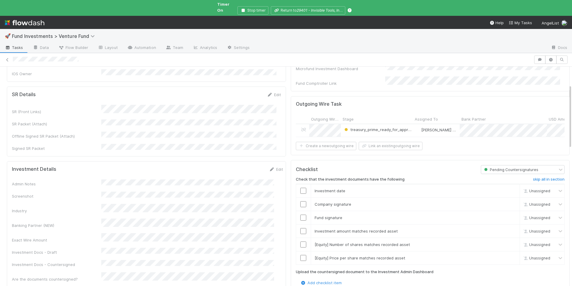
scroll to position [97, 0]
